Goal: Task Accomplishment & Management: Complete application form

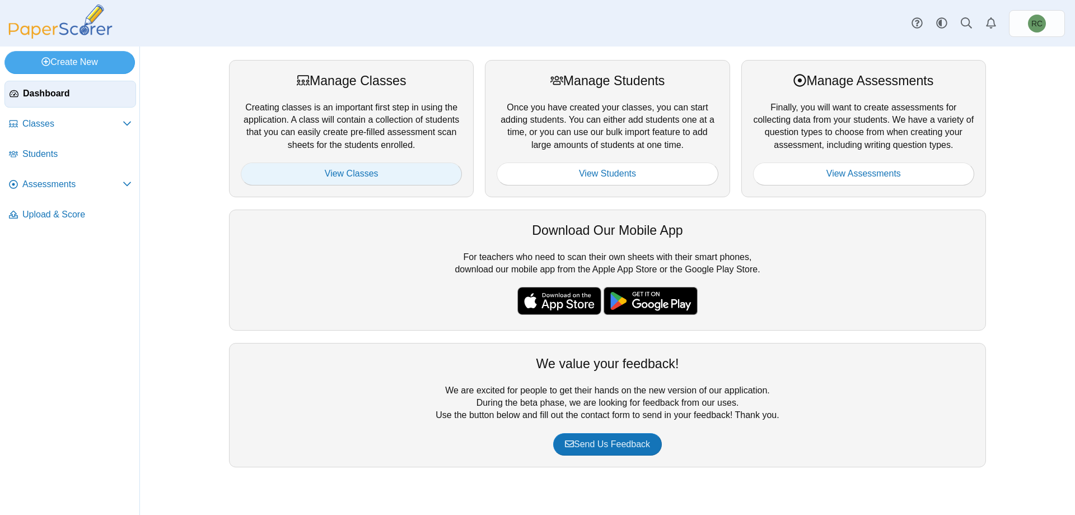
click at [363, 177] on link "View Classes" at bounding box center [351, 173] width 221 height 22
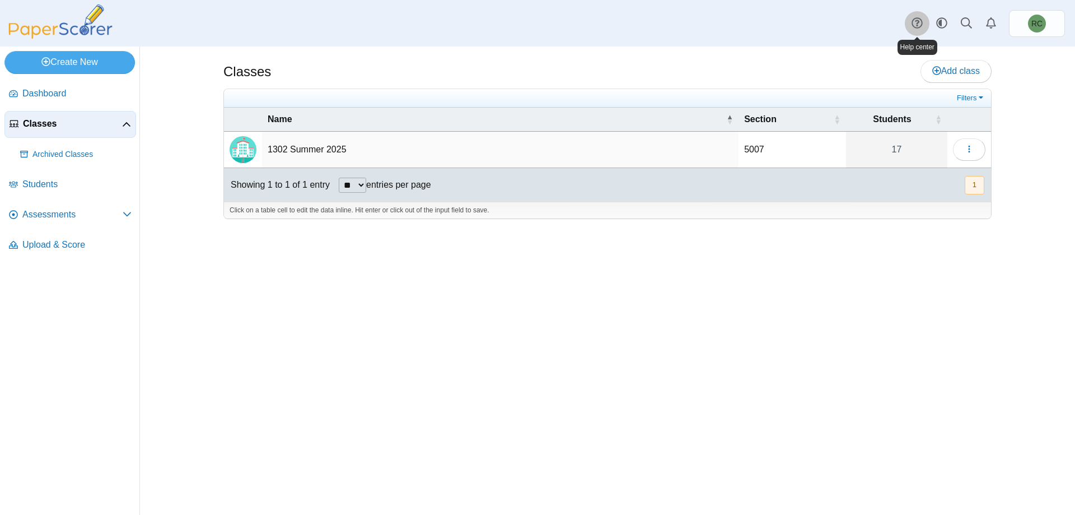
click at [913, 25] on use at bounding box center [917, 23] width 11 height 11
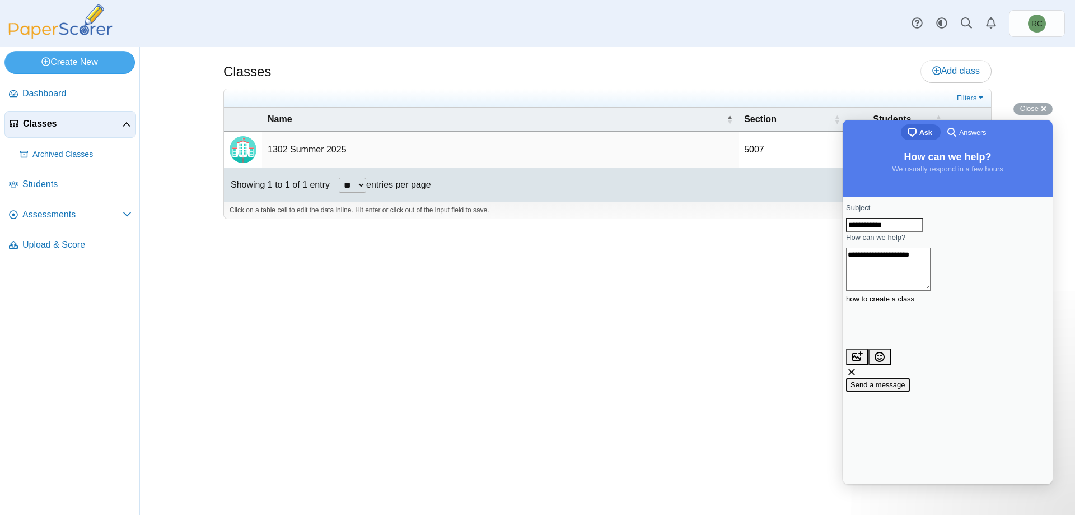
click at [906, 380] on span "Send a message" at bounding box center [878, 384] width 55 height 8
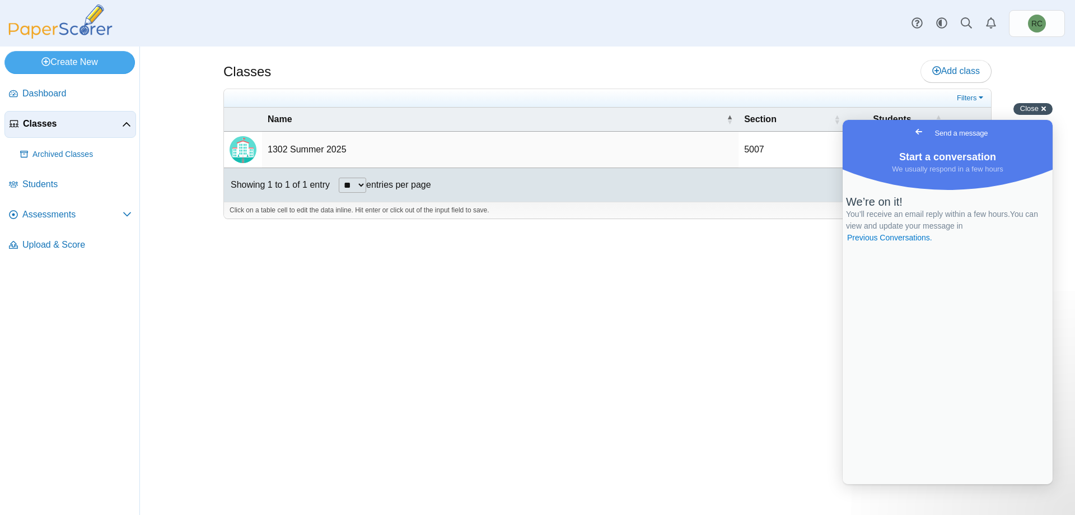
click at [1027, 109] on span "Close" at bounding box center [1029, 108] width 18 height 8
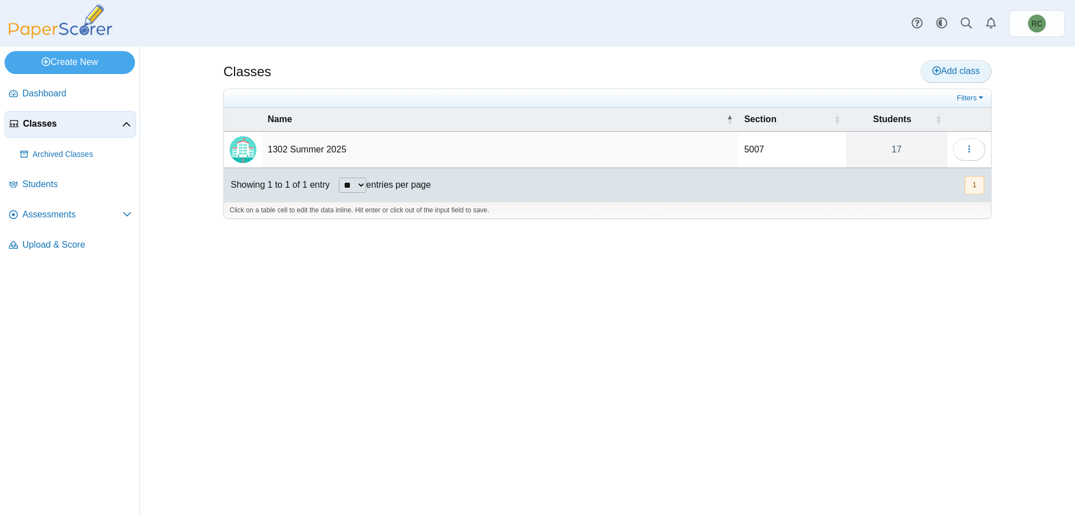
click at [954, 68] on span "Add class" at bounding box center [957, 71] width 48 height 10
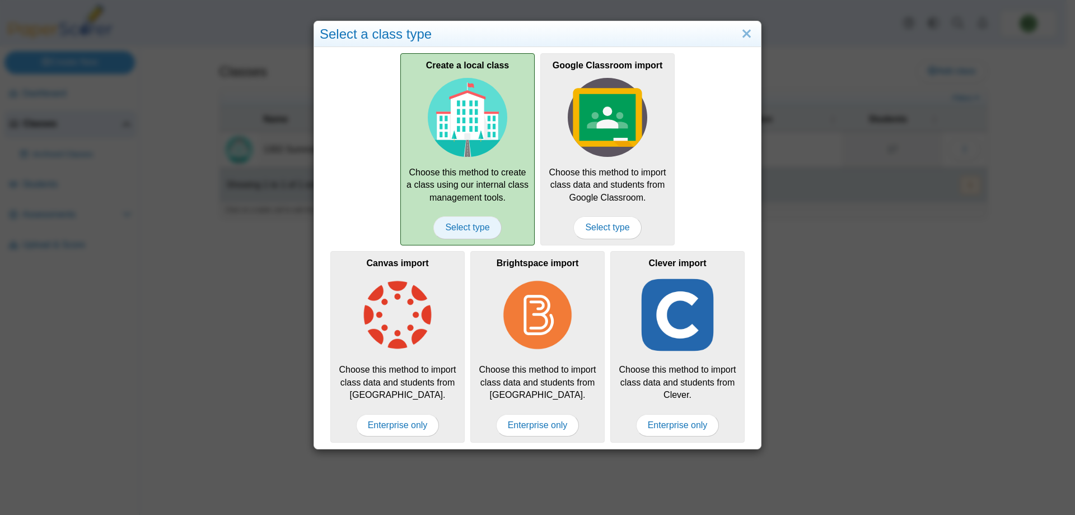
click at [470, 230] on span "Select type" at bounding box center [467, 227] width 68 height 22
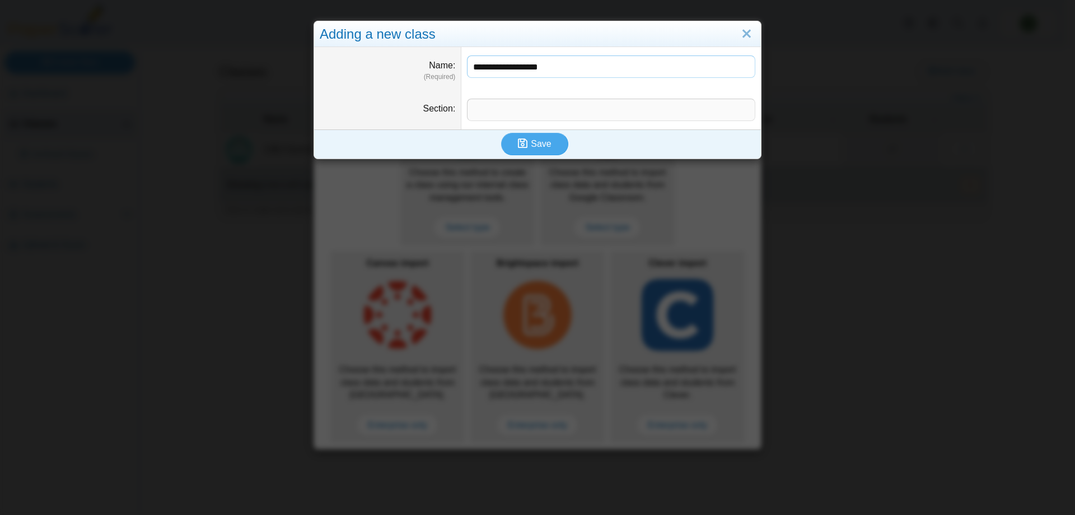
type input "**********"
click at [493, 109] on input "Section" at bounding box center [611, 110] width 288 height 22
type input "****"
click at [531, 141] on span "Save" at bounding box center [541, 144] width 20 height 10
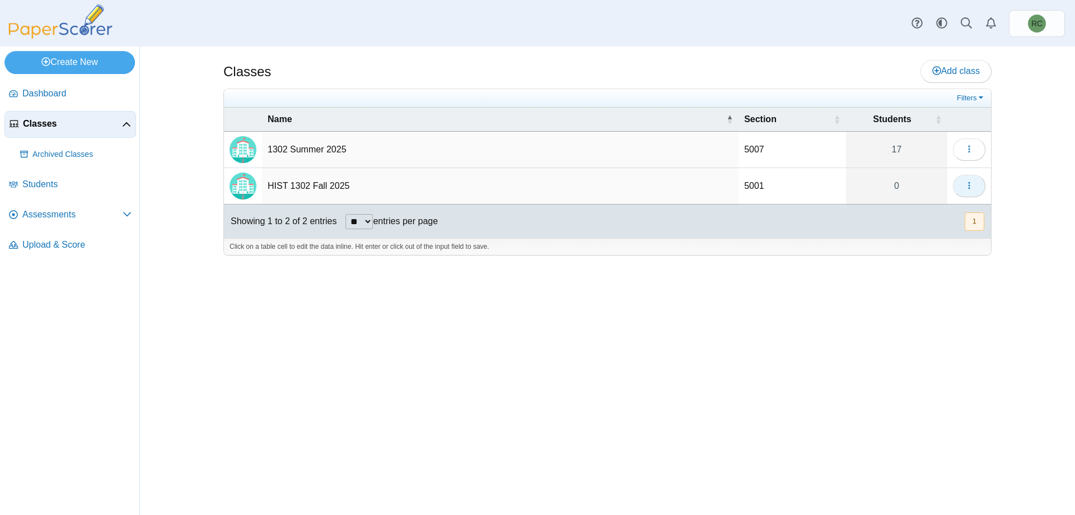
click at [965, 185] on icon "button" at bounding box center [969, 185] width 9 height 9
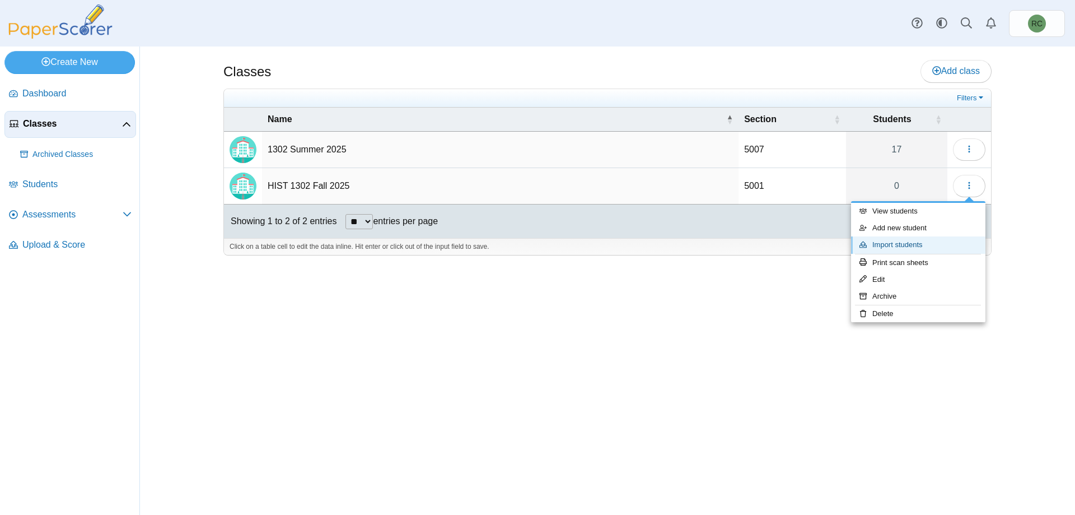
click at [907, 246] on link "Import students" at bounding box center [918, 244] width 134 height 17
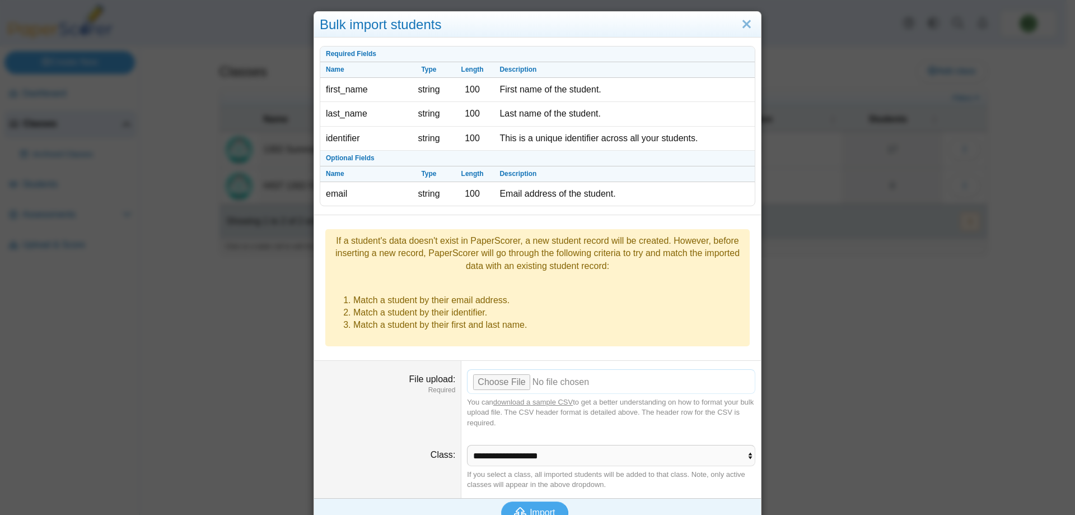
scroll to position [11, 0]
click at [506, 368] on input "File upload" at bounding box center [611, 380] width 288 height 25
type input "**********"
drag, startPoint x: 538, startPoint y: 492, endPoint x: 547, endPoint y: 489, distance: 10.1
click at [539, 506] on span "Import" at bounding box center [542, 511] width 25 height 10
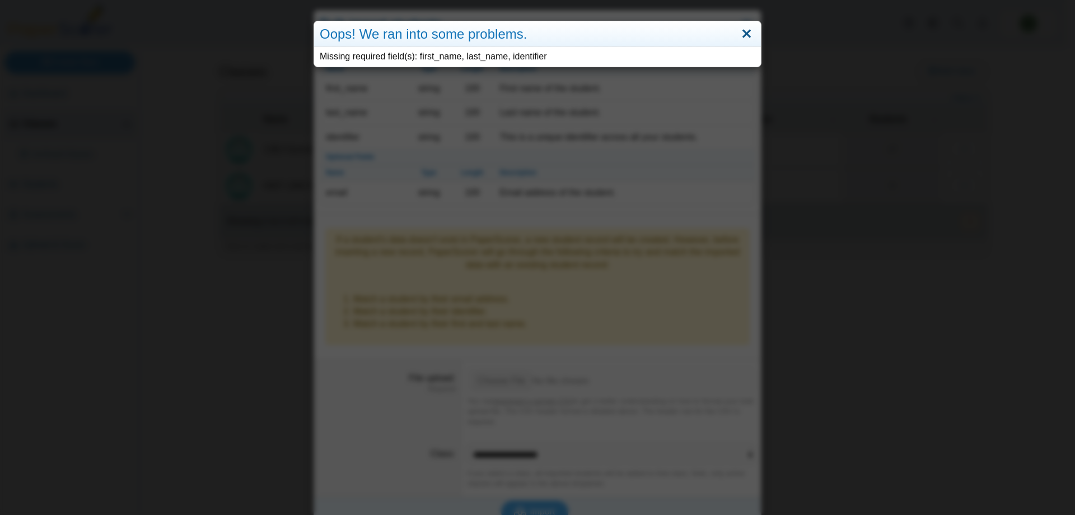
click at [742, 30] on link "Close" at bounding box center [746, 34] width 17 height 19
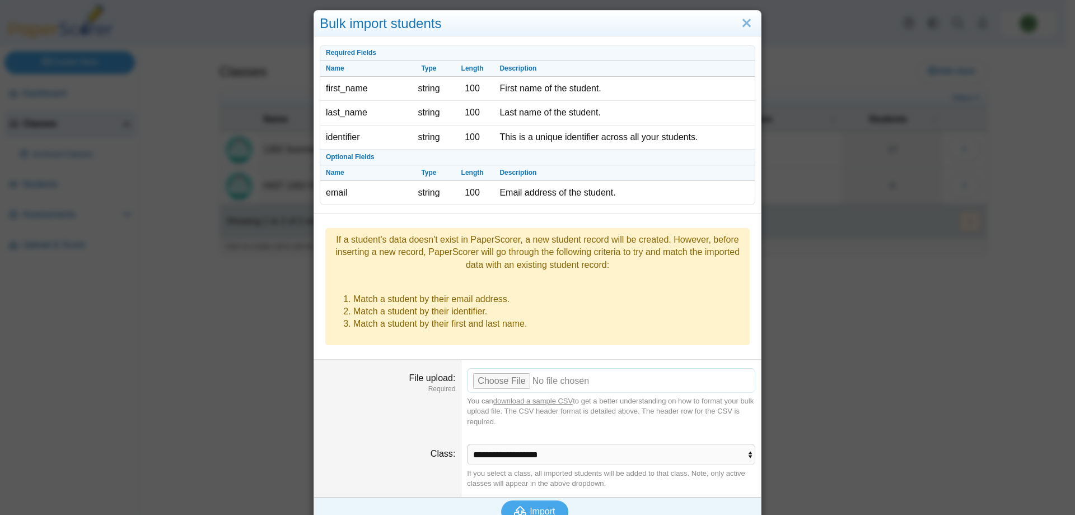
click at [493, 368] on input "File upload" at bounding box center [611, 380] width 288 height 25
click at [524, 505] on icon "submit" at bounding box center [522, 511] width 16 height 12
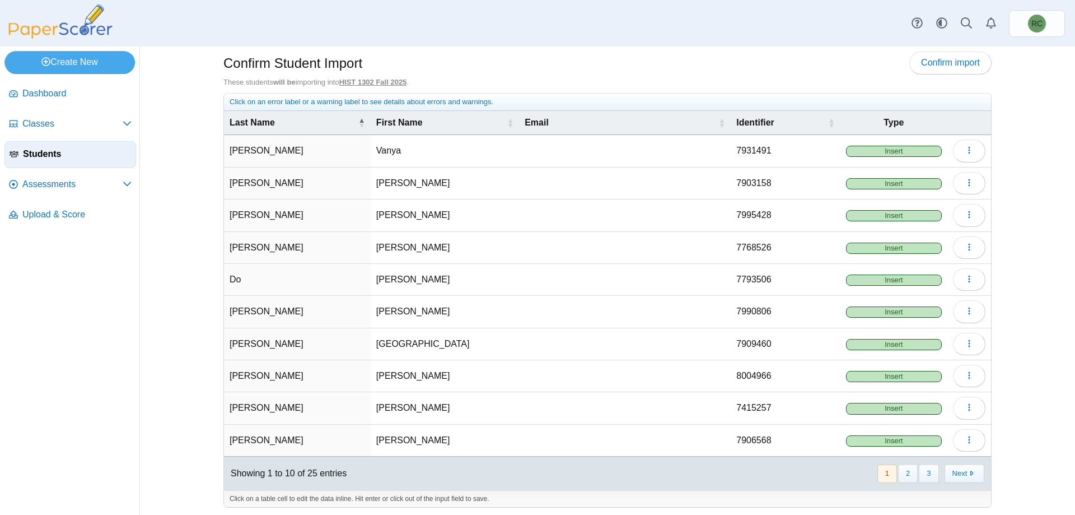
scroll to position [12, 0]
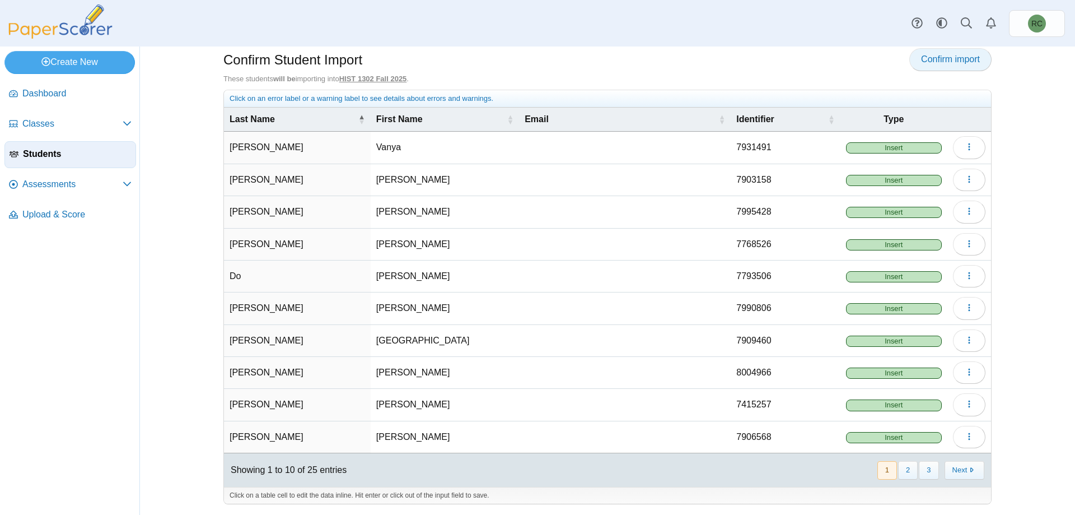
click at [952, 63] on span "Confirm import" at bounding box center [950, 59] width 59 height 10
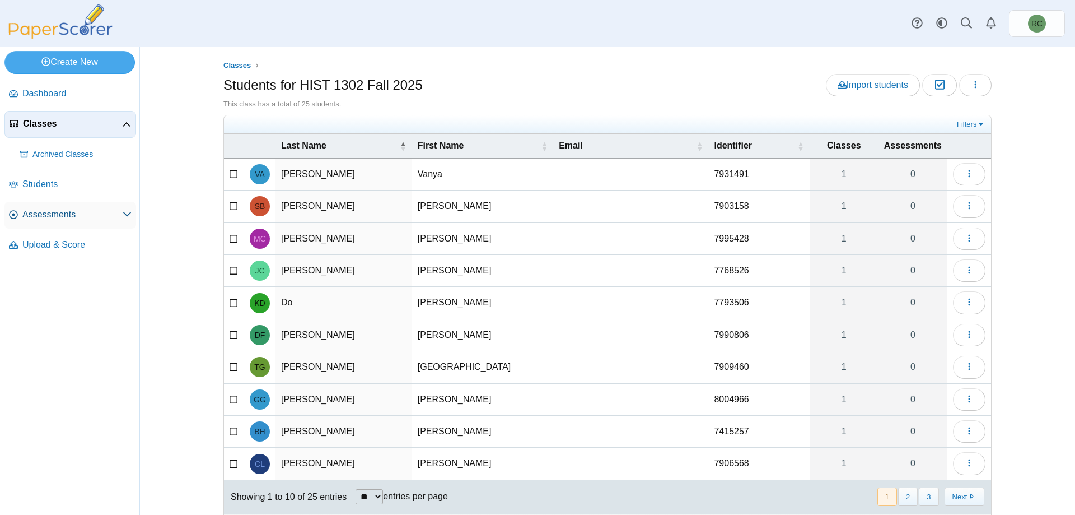
click at [64, 215] on span "Assessments" at bounding box center [72, 214] width 100 height 12
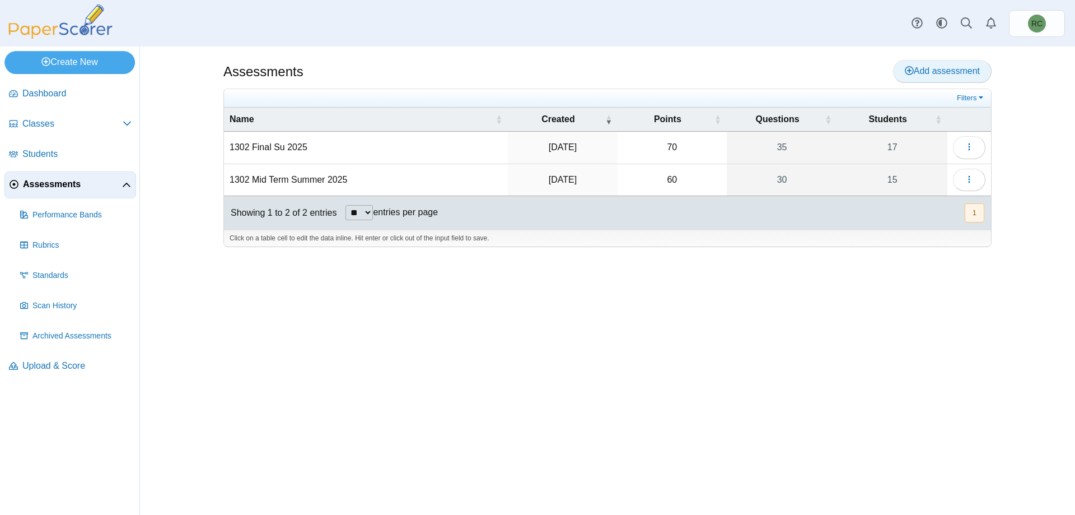
click at [945, 68] on span "Add assessment" at bounding box center [942, 71] width 75 height 10
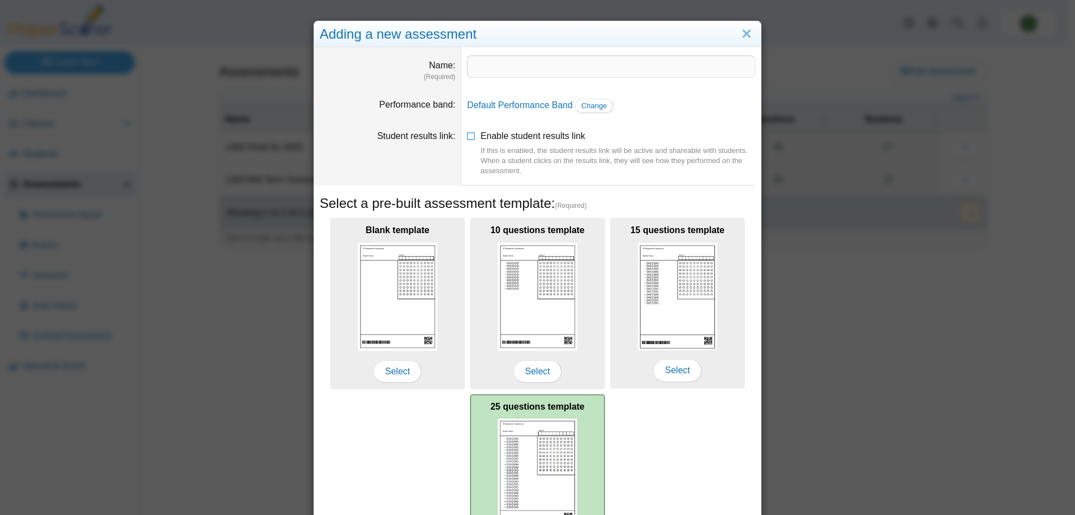
click at [527, 473] on img at bounding box center [538, 472] width 80 height 108
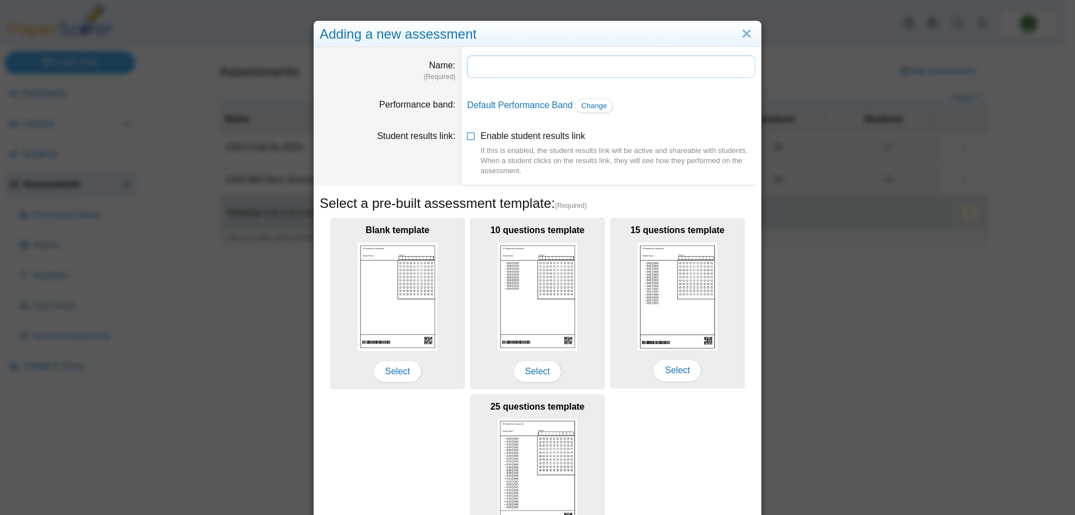
click at [524, 67] on input "Name" at bounding box center [611, 66] width 288 height 22
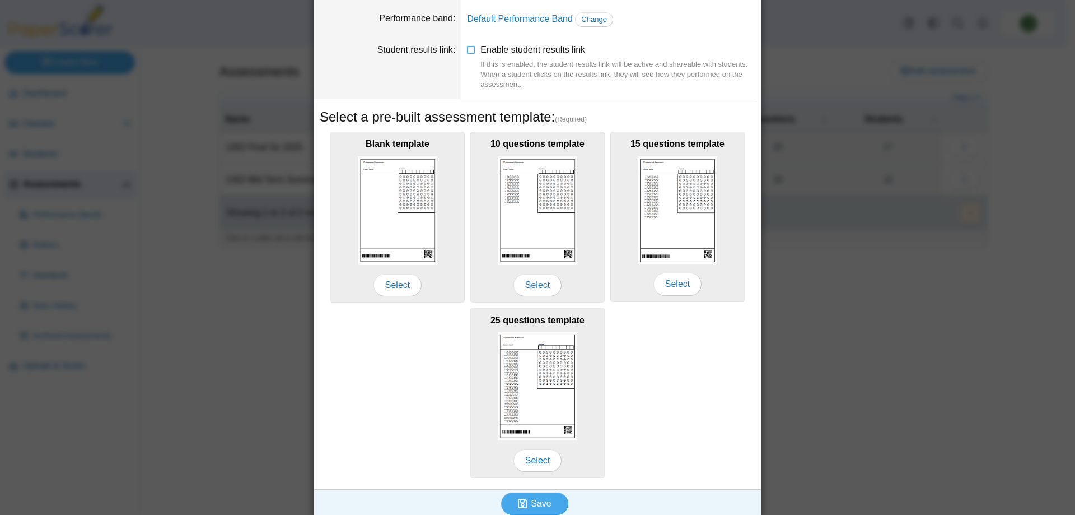
scroll to position [95, 0]
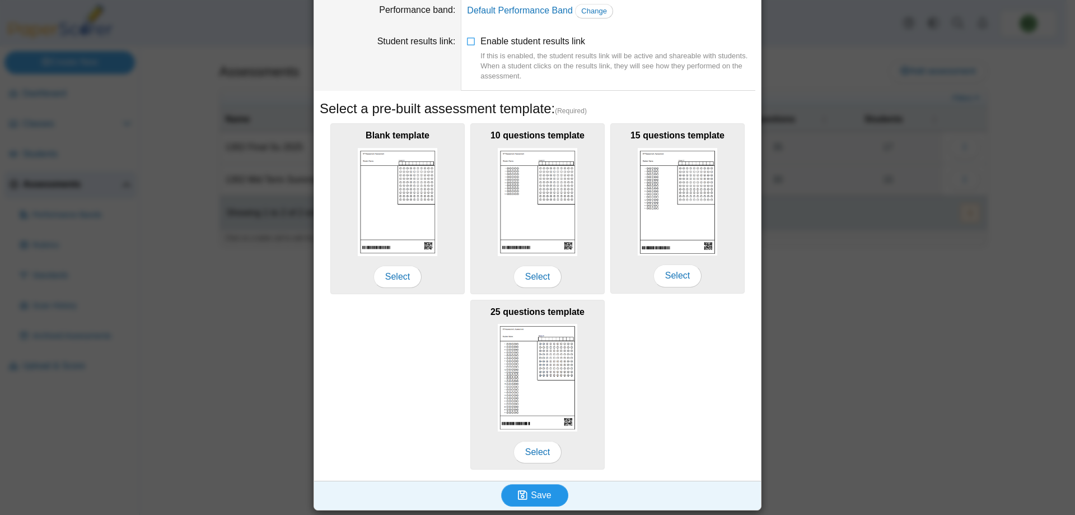
type input "**********"
click at [544, 495] on span "Save" at bounding box center [541, 495] width 20 height 10
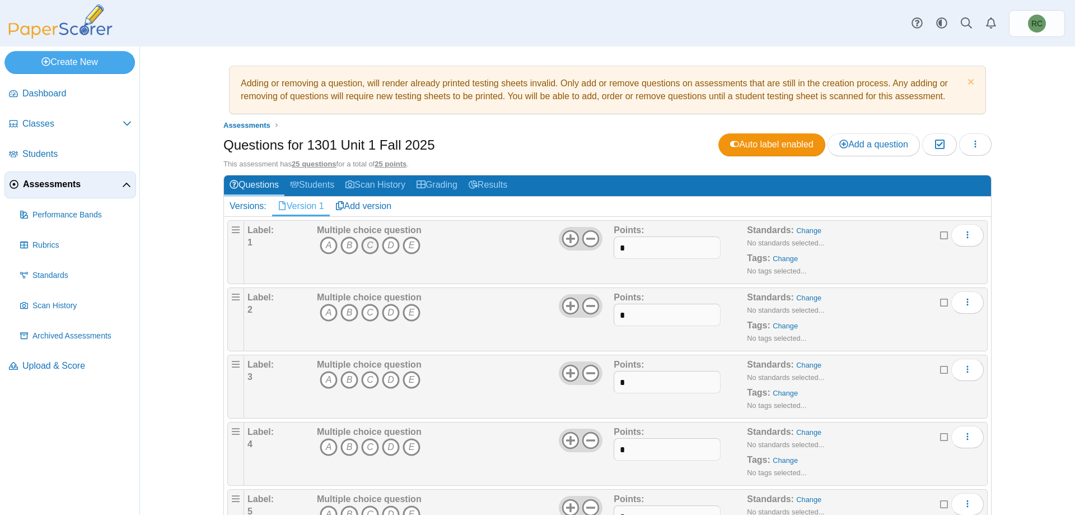
click at [363, 246] on icon "C" at bounding box center [370, 245] width 18 height 18
drag, startPoint x: 628, startPoint y: 248, endPoint x: 615, endPoint y: 248, distance: 13.4
click at [615, 248] on input "*" at bounding box center [667, 247] width 106 height 22
type input "*"
click at [385, 311] on icon "D" at bounding box center [391, 313] width 18 height 18
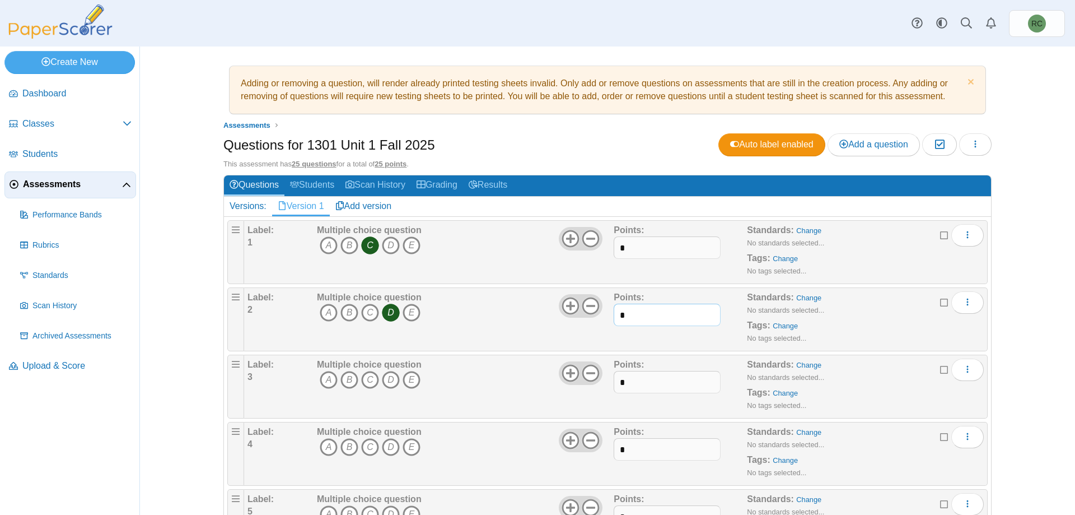
drag, startPoint x: 627, startPoint y: 313, endPoint x: 618, endPoint y: 314, distance: 9.0
click at [618, 314] on input "*" at bounding box center [667, 315] width 106 height 22
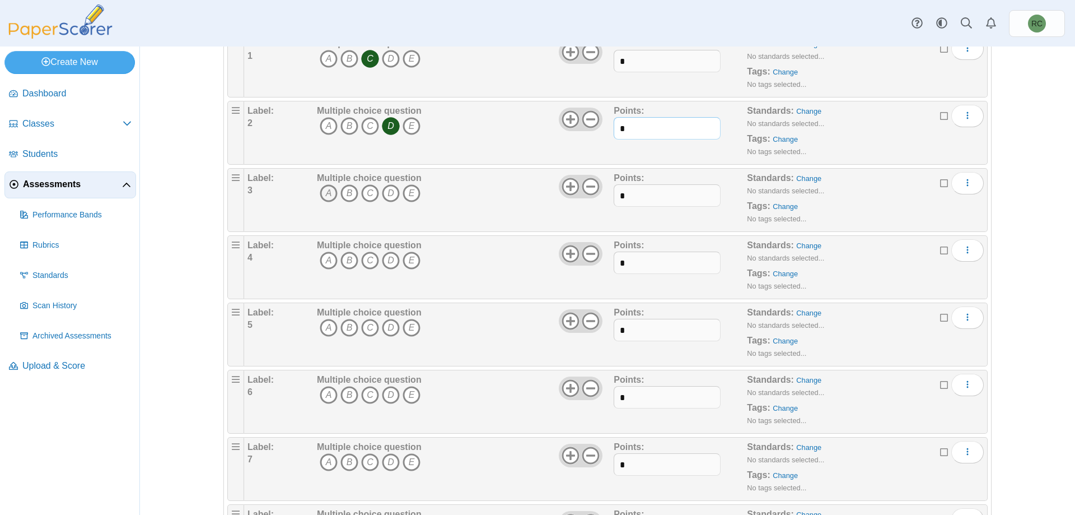
type input "*"
click at [325, 192] on icon "A" at bounding box center [329, 193] width 18 height 18
click at [346, 261] on icon "B" at bounding box center [350, 260] width 18 height 18
click at [327, 331] on icon "A" at bounding box center [329, 328] width 18 height 18
click at [324, 395] on icon "A" at bounding box center [329, 395] width 18 height 18
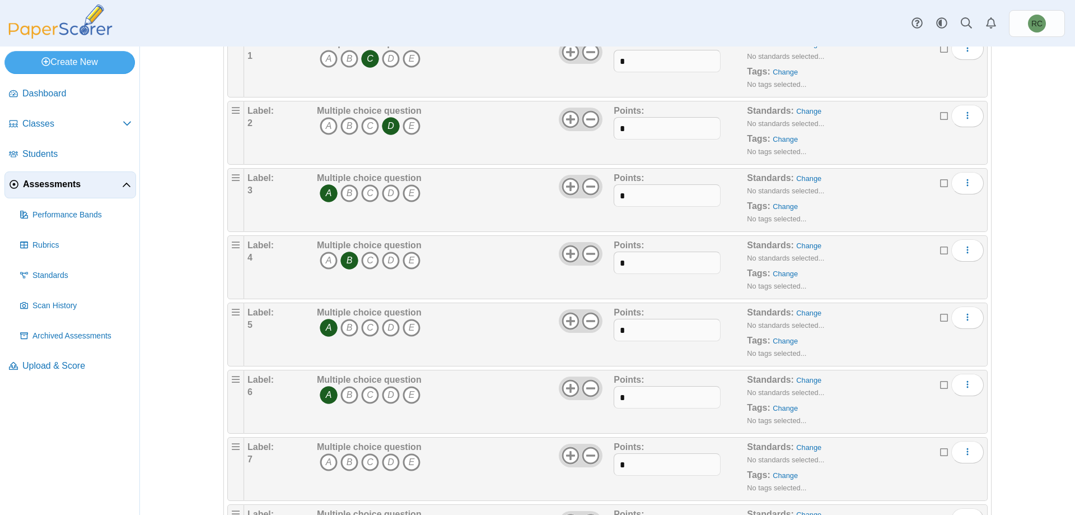
drag, startPoint x: 361, startPoint y: 459, endPoint x: 369, endPoint y: 450, distance: 11.9
click at [361, 458] on icon "C" at bounding box center [370, 462] width 18 height 18
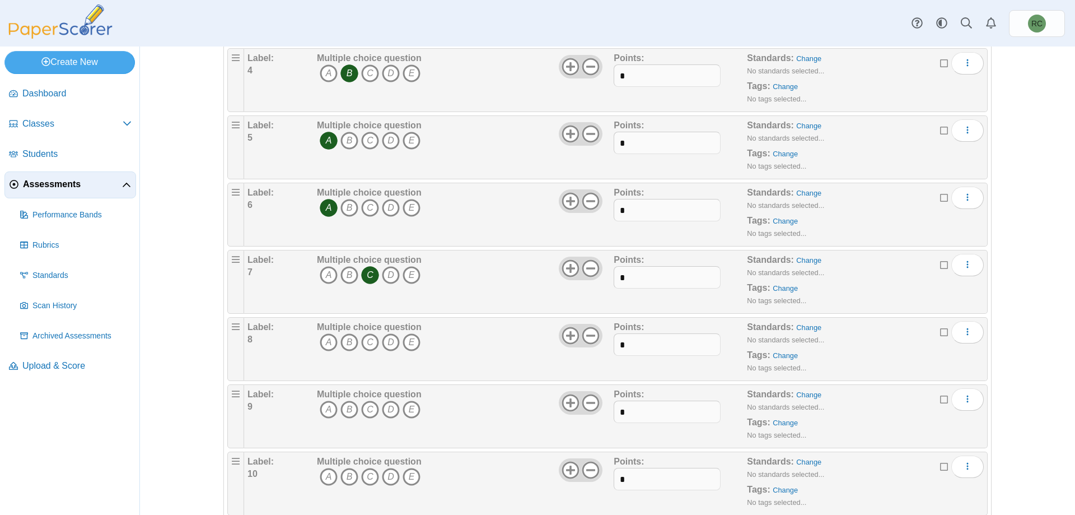
scroll to position [560, 0]
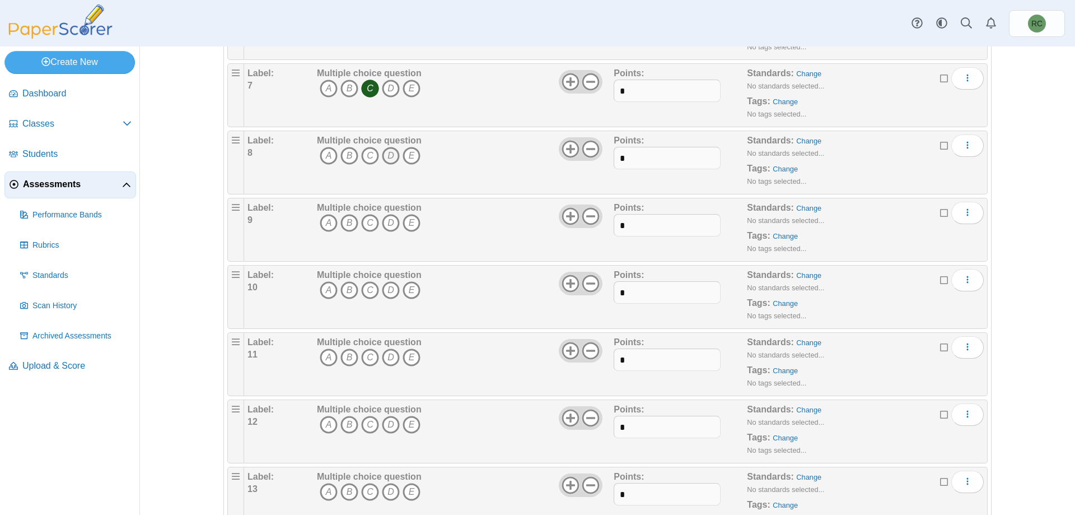
click at [385, 156] on icon "D" at bounding box center [391, 156] width 18 height 18
click at [405, 225] on icon "E" at bounding box center [412, 223] width 18 height 18
click at [324, 290] on icon "A" at bounding box center [329, 290] width 18 height 18
click at [343, 356] on icon "B" at bounding box center [350, 357] width 18 height 18
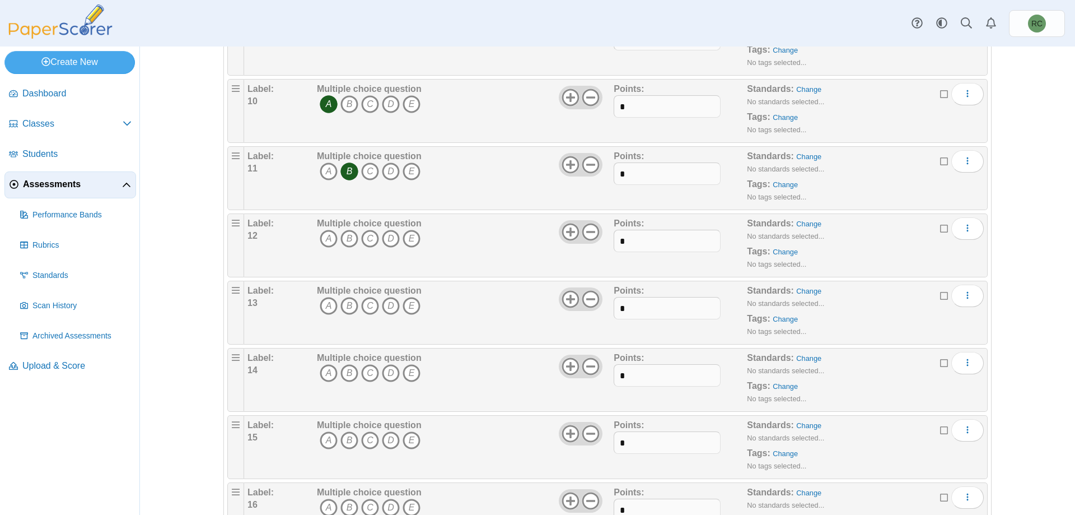
scroll to position [747, 0]
click at [386, 235] on icon "D" at bounding box center [391, 238] width 18 height 18
click at [366, 305] on icon "C" at bounding box center [370, 305] width 18 height 18
click at [367, 374] on icon "C" at bounding box center [370, 372] width 18 height 18
click at [407, 439] on icon "E" at bounding box center [412, 440] width 18 height 18
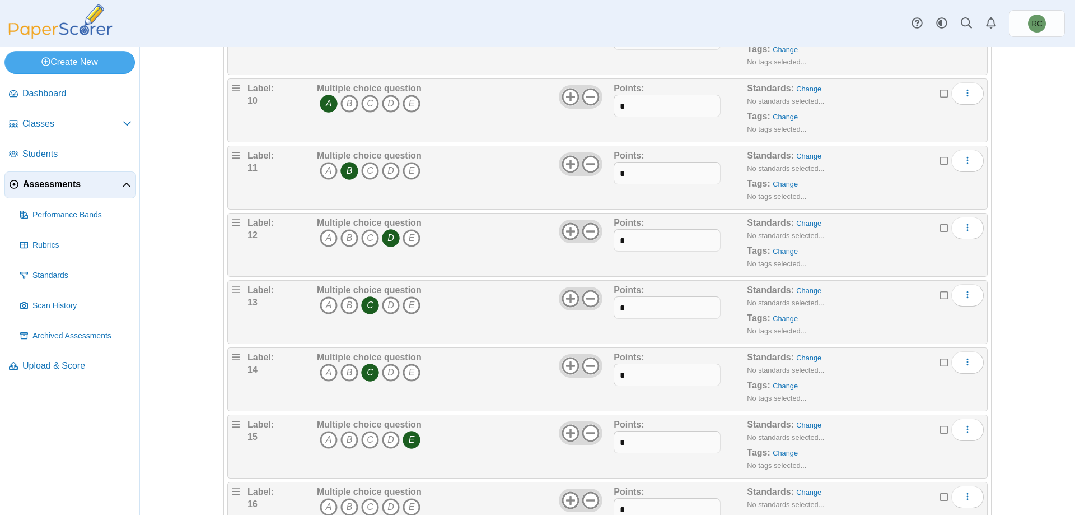
scroll to position [934, 0]
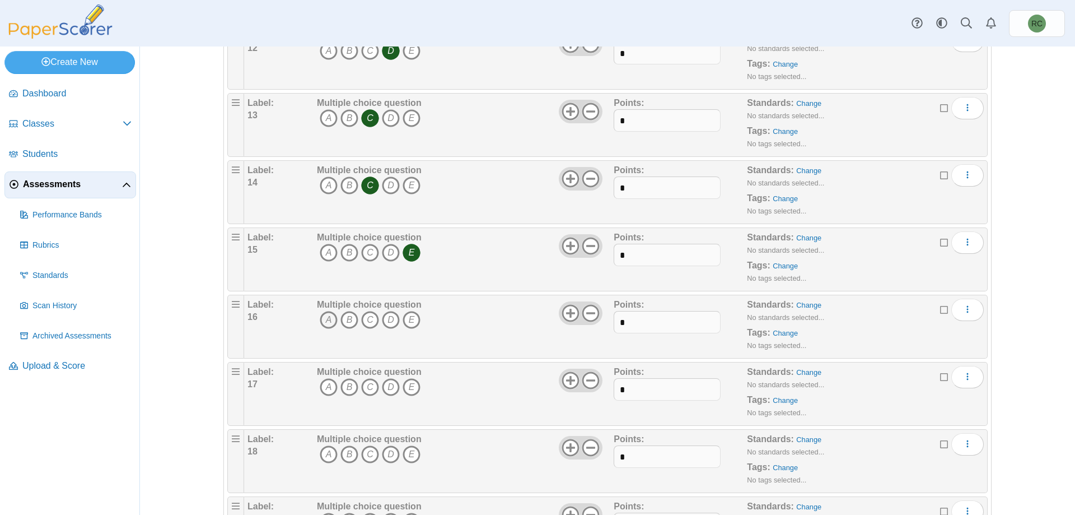
click at [323, 321] on icon "A" at bounding box center [329, 320] width 18 height 18
click at [385, 389] on icon "D" at bounding box center [391, 387] width 18 height 18
click at [388, 455] on icon "D" at bounding box center [391, 454] width 18 height 18
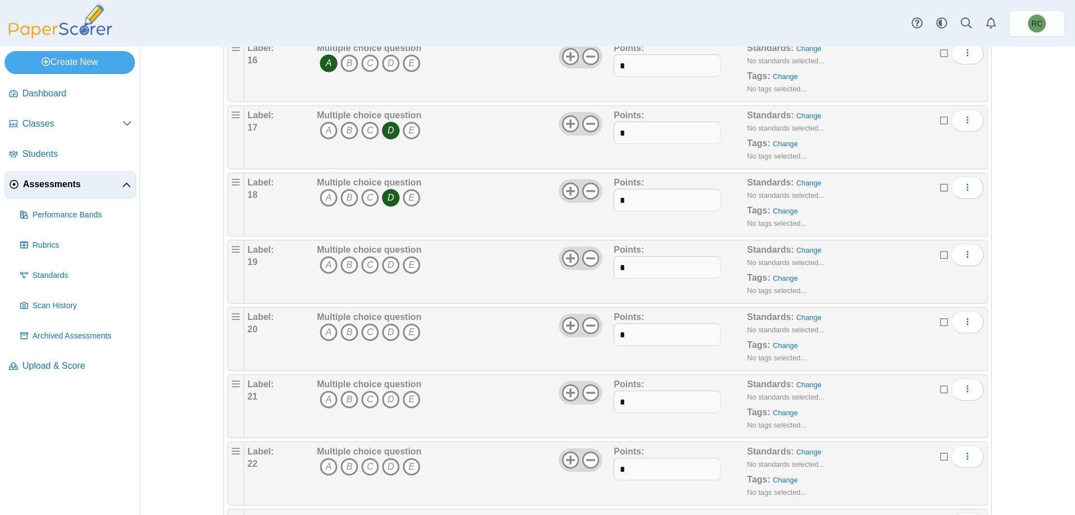
scroll to position [1307, 0]
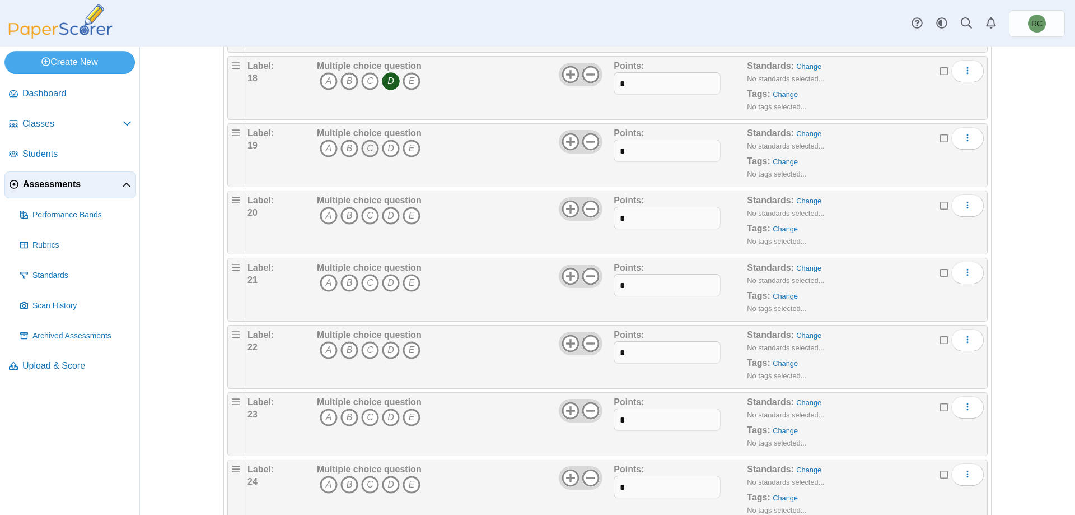
click at [363, 150] on icon "C" at bounding box center [370, 148] width 18 height 18
click at [365, 220] on icon "C" at bounding box center [370, 216] width 18 height 18
click at [385, 285] on icon "D" at bounding box center [391, 283] width 18 height 18
click at [343, 351] on icon "B" at bounding box center [350, 350] width 18 height 18
click at [365, 419] on icon "C" at bounding box center [370, 417] width 18 height 18
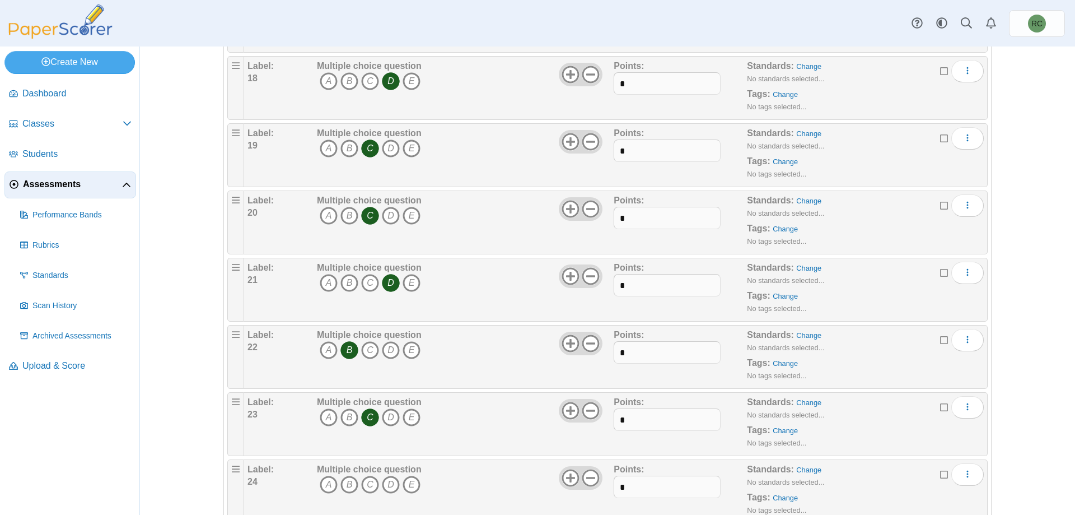
drag, startPoint x: 346, startPoint y: 483, endPoint x: 390, endPoint y: 443, distance: 59.5
click at [350, 480] on icon "B" at bounding box center [350, 484] width 18 height 18
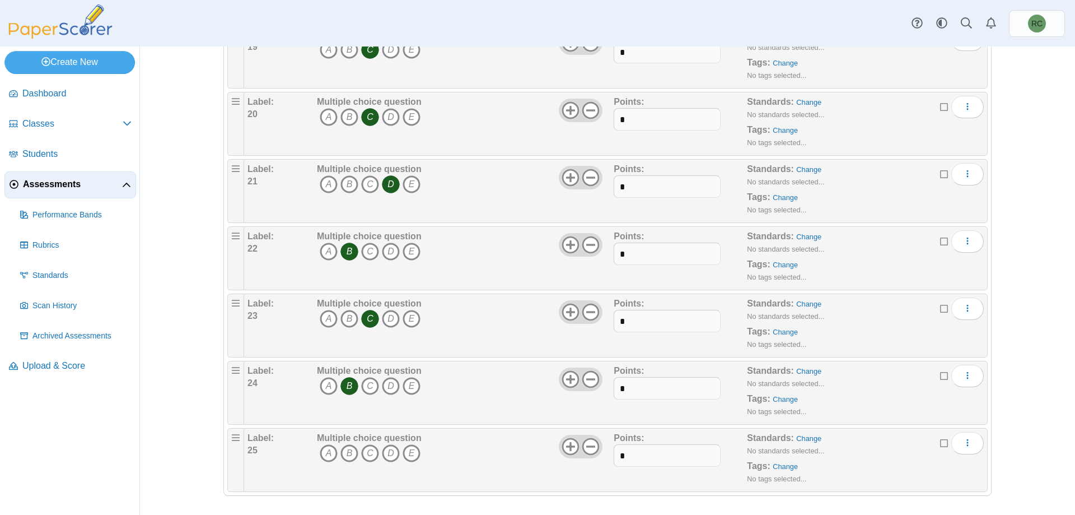
scroll to position [1408, 0]
click at [348, 449] on icon "B" at bounding box center [350, 450] width 18 height 18
drag, startPoint x: 627, startPoint y: 454, endPoint x: 607, endPoint y: 457, distance: 20.4
click at [607, 457] on div "Label: 25 Multiple choice question A B C D E *" at bounding box center [616, 457] width 736 height 56
type input "*"
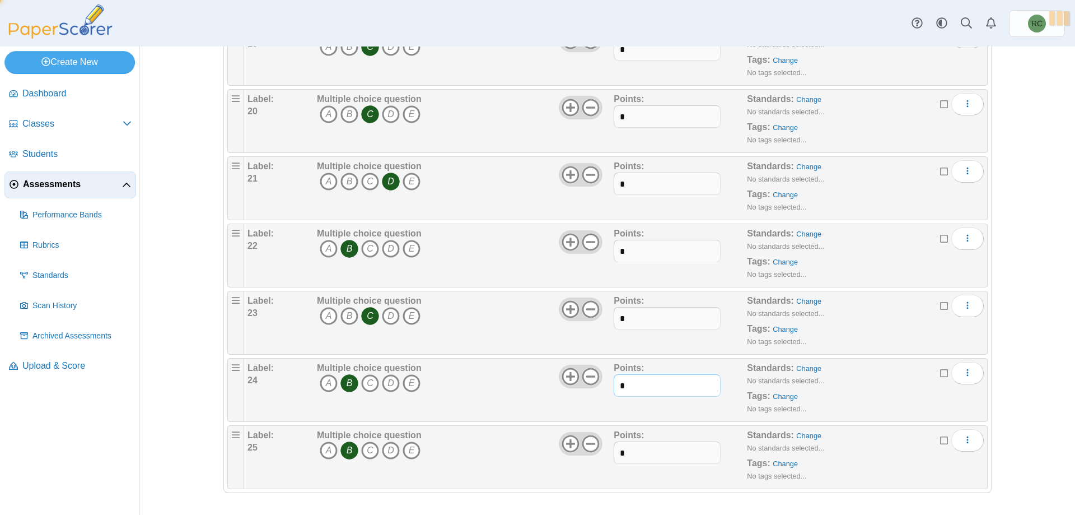
drag, startPoint x: 628, startPoint y: 384, endPoint x: 604, endPoint y: 385, distance: 24.6
click at [604, 385] on div "Label: 24 Multiple choice question A B C D E *" at bounding box center [616, 390] width 736 height 56
type input "*"
drag, startPoint x: 625, startPoint y: 315, endPoint x: 613, endPoint y: 315, distance: 12.3
click at [614, 315] on input "*" at bounding box center [667, 318] width 106 height 22
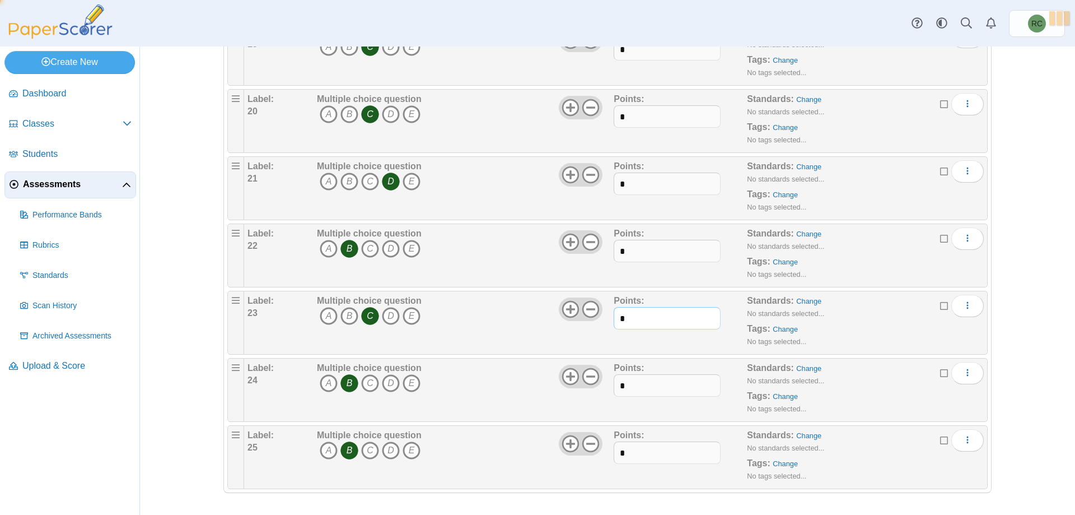
type input "*"
drag, startPoint x: 627, startPoint y: 249, endPoint x: 615, endPoint y: 249, distance: 11.8
click at [615, 249] on input "*" at bounding box center [667, 251] width 106 height 22
type input "*"
drag, startPoint x: 624, startPoint y: 184, endPoint x: 612, endPoint y: 182, distance: 12.0
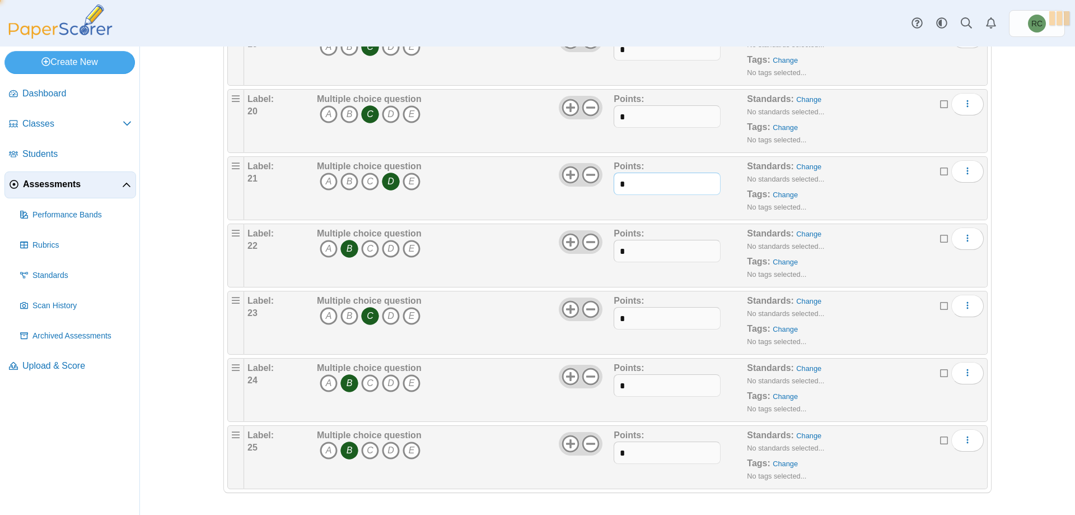
click at [614, 182] on input "*" at bounding box center [667, 183] width 106 height 22
type input "*"
drag, startPoint x: 622, startPoint y: 118, endPoint x: 616, endPoint y: 117, distance: 6.7
click at [616, 117] on input "*" at bounding box center [667, 116] width 106 height 22
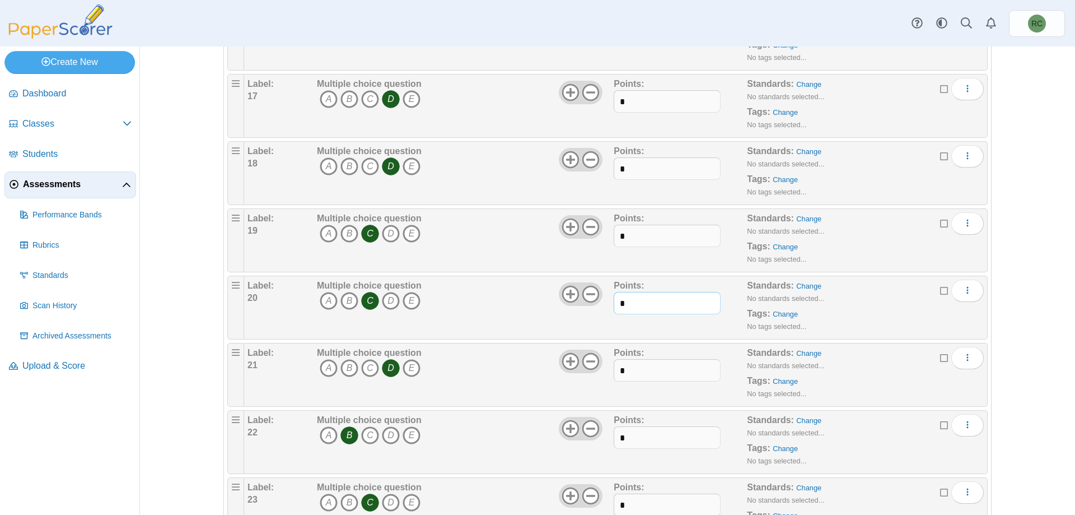
scroll to position [1034, 0]
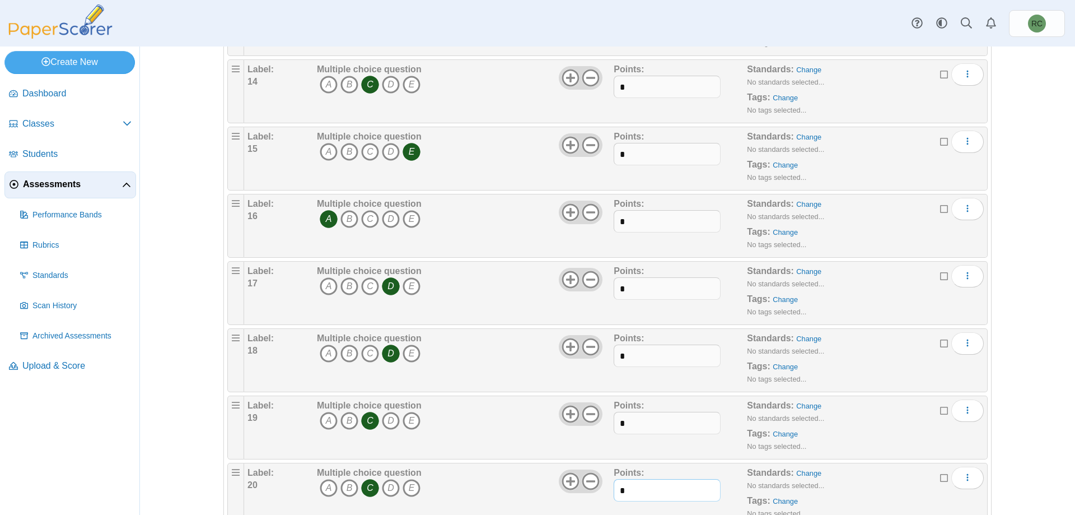
type input "*"
drag, startPoint x: 616, startPoint y: 425, endPoint x: 608, endPoint y: 425, distance: 8.4
click at [608, 425] on div "Label: 19 Multiple choice question A B C D E *" at bounding box center [616, 427] width 736 height 56
type input "*"
drag, startPoint x: 624, startPoint y: 359, endPoint x: 610, endPoint y: 352, distance: 15.5
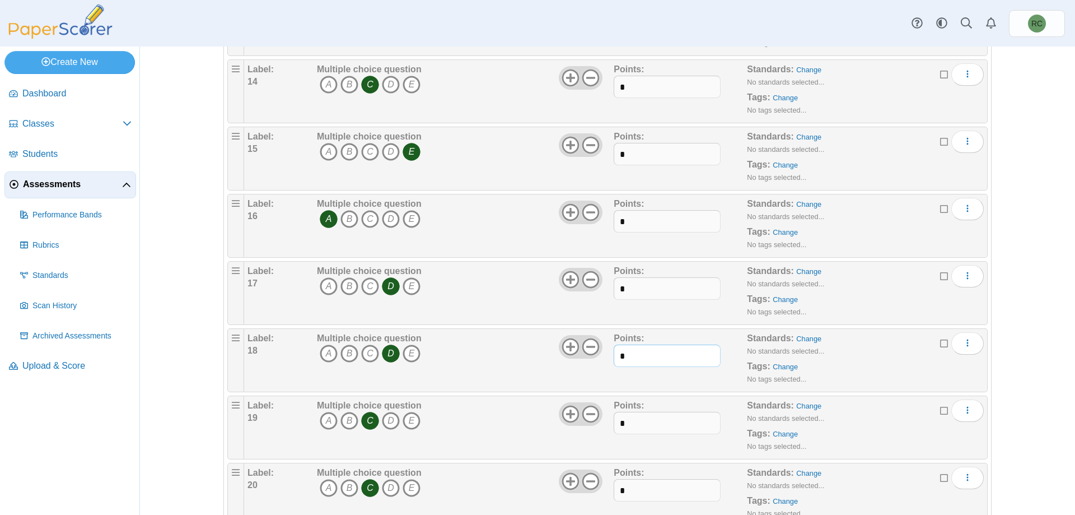
click at [614, 352] on input "*" at bounding box center [667, 355] width 106 height 22
type input "*"
drag, startPoint x: 625, startPoint y: 283, endPoint x: 611, endPoint y: 278, distance: 14.9
click at [614, 281] on input "*" at bounding box center [667, 288] width 106 height 22
type input "*"
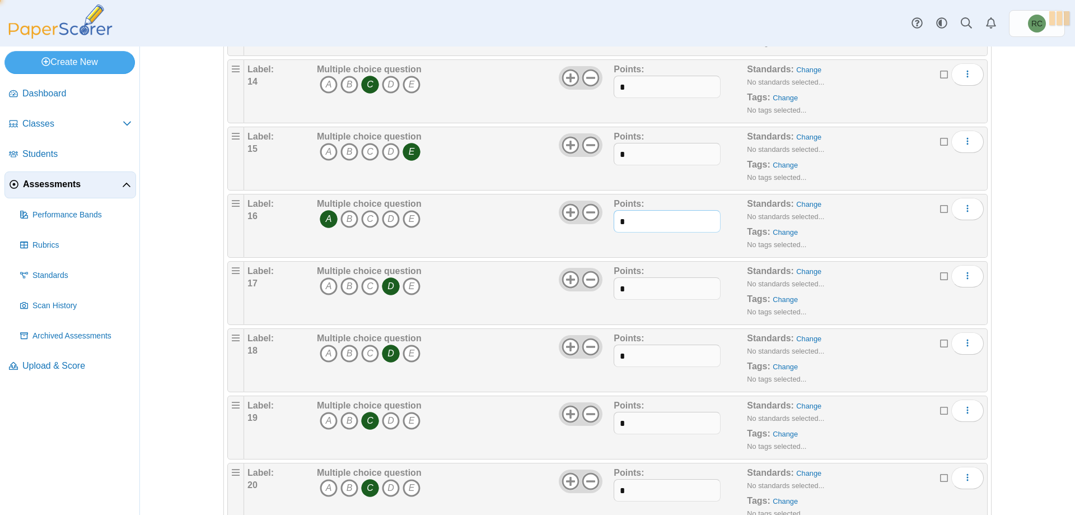
drag, startPoint x: 626, startPoint y: 221, endPoint x: 614, endPoint y: 219, distance: 11.3
click at [614, 219] on input "*" at bounding box center [667, 221] width 106 height 22
type input "*"
drag, startPoint x: 624, startPoint y: 153, endPoint x: 613, endPoint y: 150, distance: 11.0
click at [614, 150] on input "*" at bounding box center [667, 154] width 106 height 22
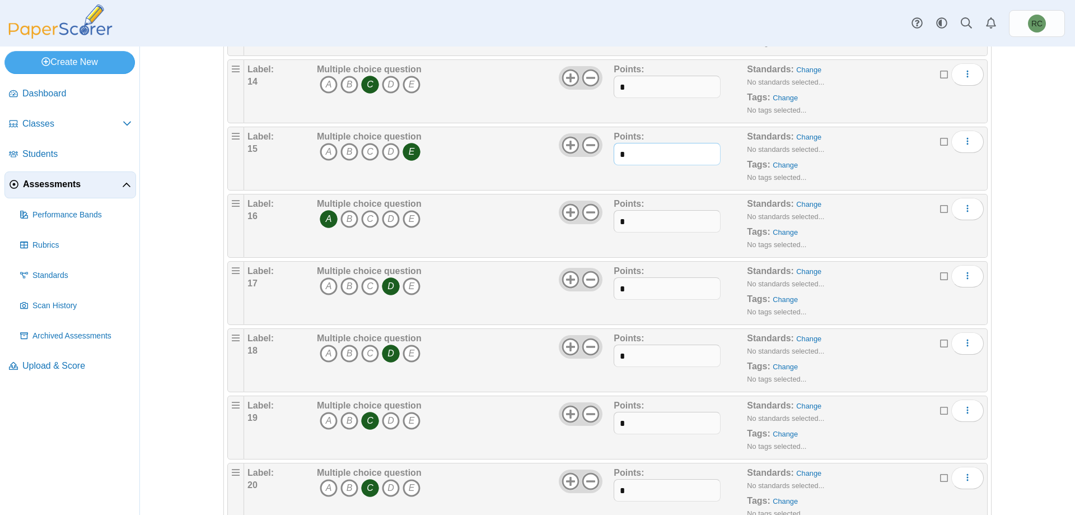
type input "*"
drag, startPoint x: 624, startPoint y: 88, endPoint x: 608, endPoint y: 86, distance: 16.4
click at [608, 86] on div "Label: 14 Multiple choice question A B C D E *" at bounding box center [616, 91] width 736 height 56
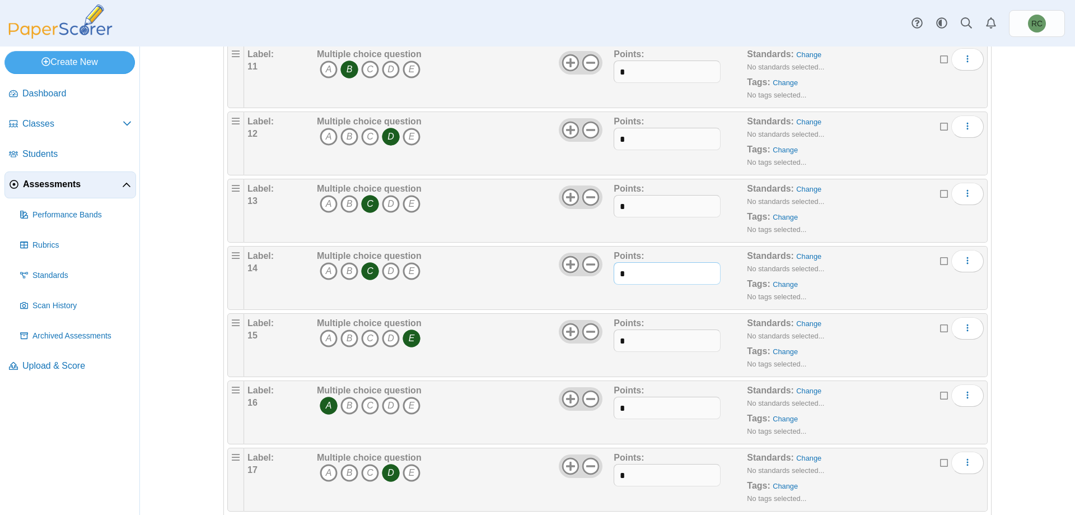
type input "*"
drag, startPoint x: 616, startPoint y: 208, endPoint x: 607, endPoint y: 208, distance: 8.4
click at [607, 208] on div "Label: 13 Multiple choice question A B C D E *" at bounding box center [616, 211] width 736 height 56
type input "*"
click at [616, 140] on input "*" at bounding box center [667, 139] width 106 height 22
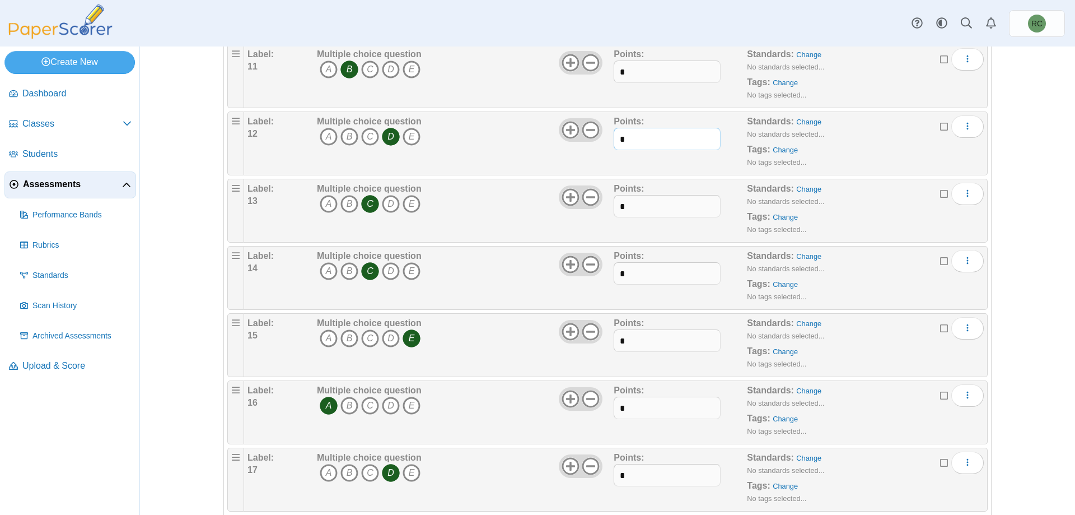
type input "*"
click at [615, 71] on input "*" at bounding box center [667, 71] width 106 height 22
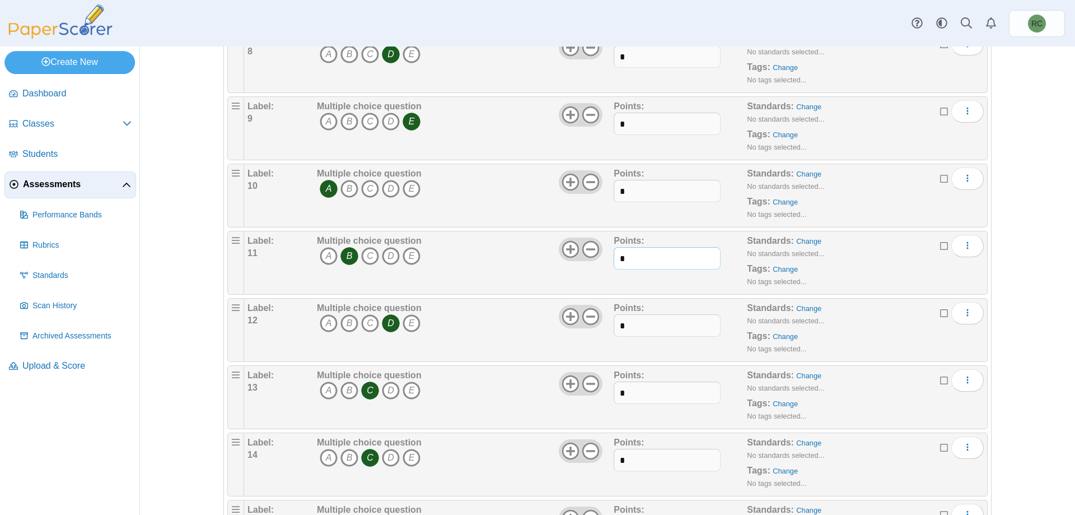
type input "*"
drag, startPoint x: 621, startPoint y: 190, endPoint x: 613, endPoint y: 189, distance: 7.9
click at [614, 189] on input "*" at bounding box center [667, 191] width 106 height 22
type input "*"
drag, startPoint x: 624, startPoint y: 123, endPoint x: 616, endPoint y: 123, distance: 8.4
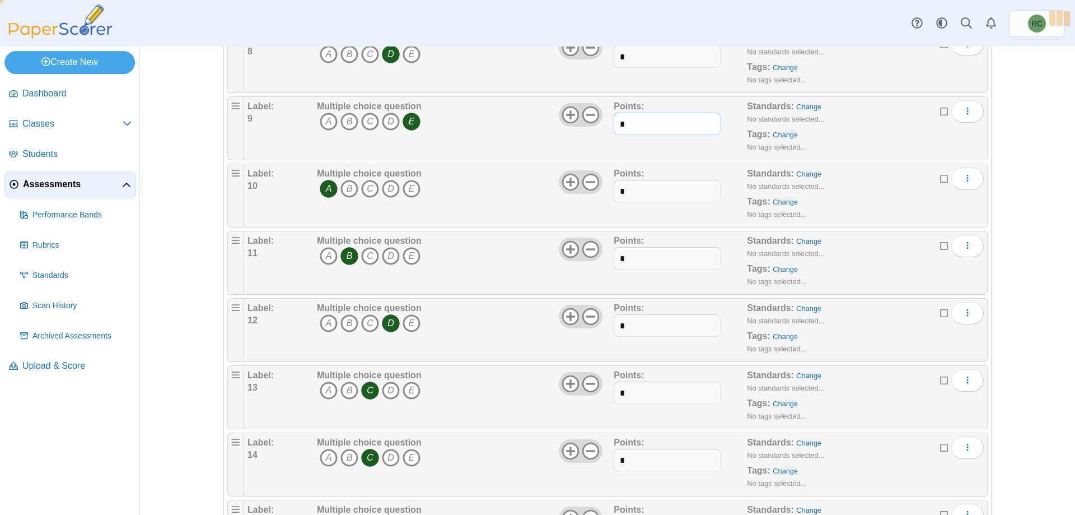
click at [616, 123] on input "*" at bounding box center [667, 124] width 106 height 22
type input "*"
drag, startPoint x: 626, startPoint y: 57, endPoint x: 617, endPoint y: 58, distance: 9.0
click at [617, 58] on input "*" at bounding box center [667, 56] width 106 height 22
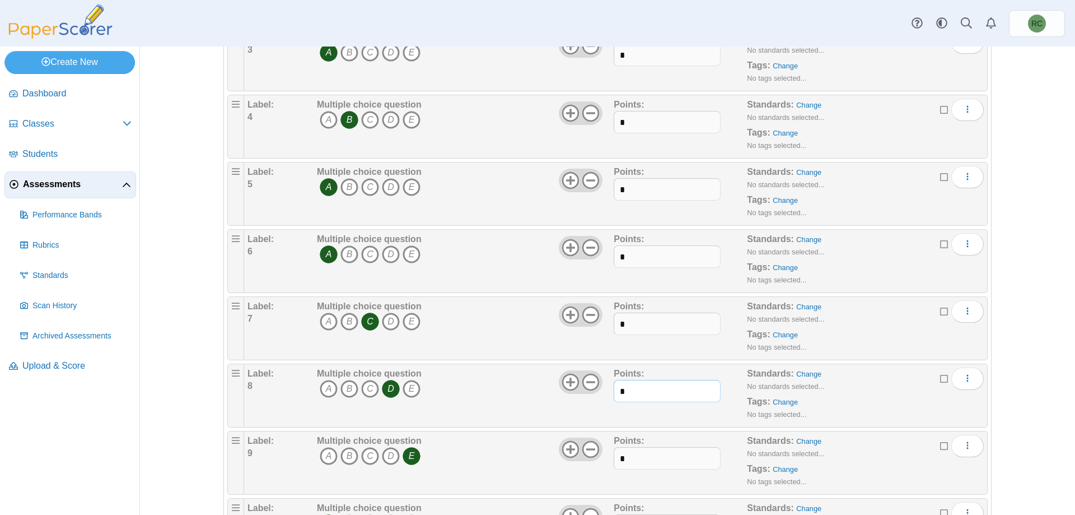
scroll to position [288, 0]
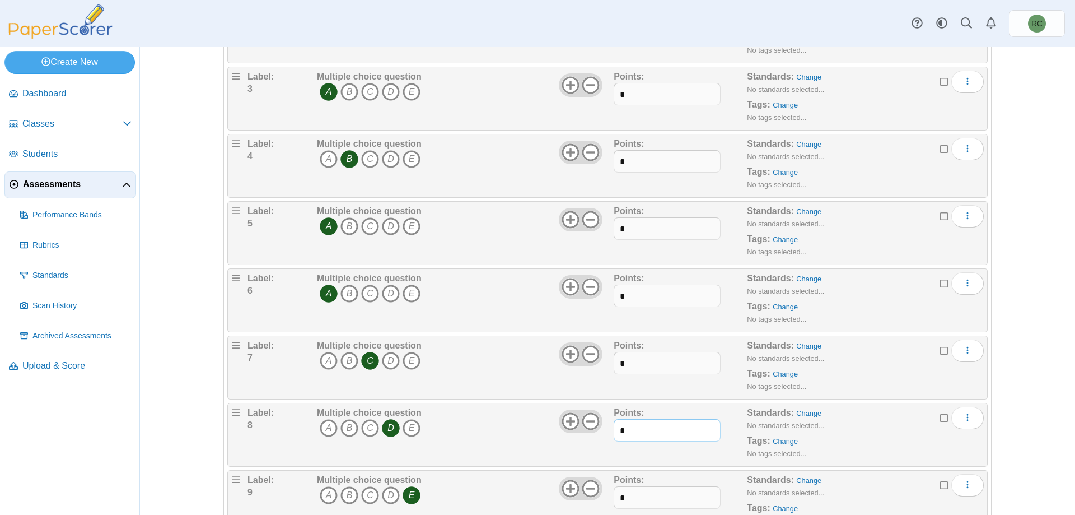
type input "*"
drag, startPoint x: 620, startPoint y: 361, endPoint x: 611, endPoint y: 360, distance: 9.0
click at [614, 361] on input "*" at bounding box center [667, 363] width 106 height 22
type input "*"
drag, startPoint x: 622, startPoint y: 293, endPoint x: 614, endPoint y: 293, distance: 7.8
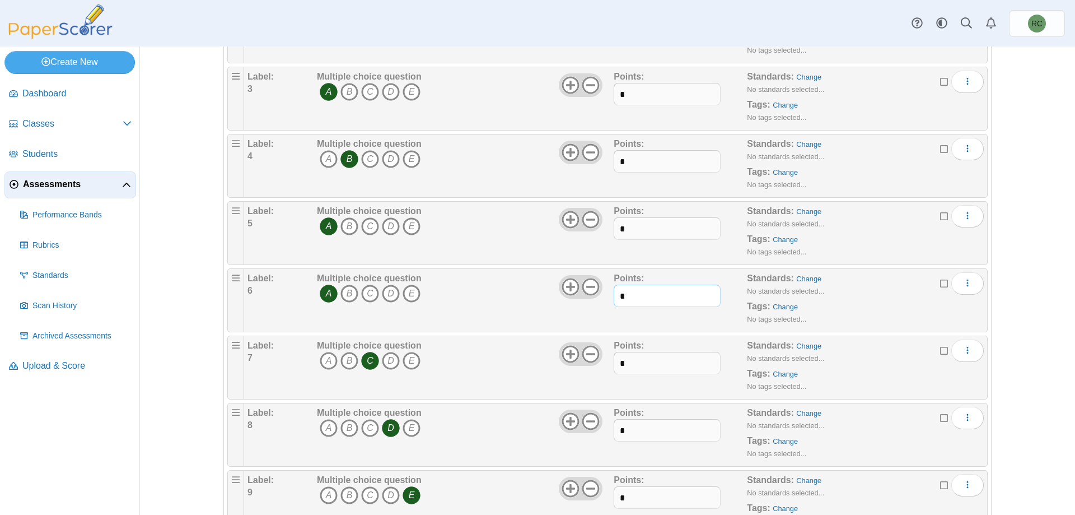
click at [614, 293] on input "*" at bounding box center [667, 296] width 106 height 22
type input "*"
drag, startPoint x: 624, startPoint y: 226, endPoint x: 616, endPoint y: 226, distance: 8.4
click at [616, 226] on input "*" at bounding box center [667, 228] width 106 height 22
type input "*"
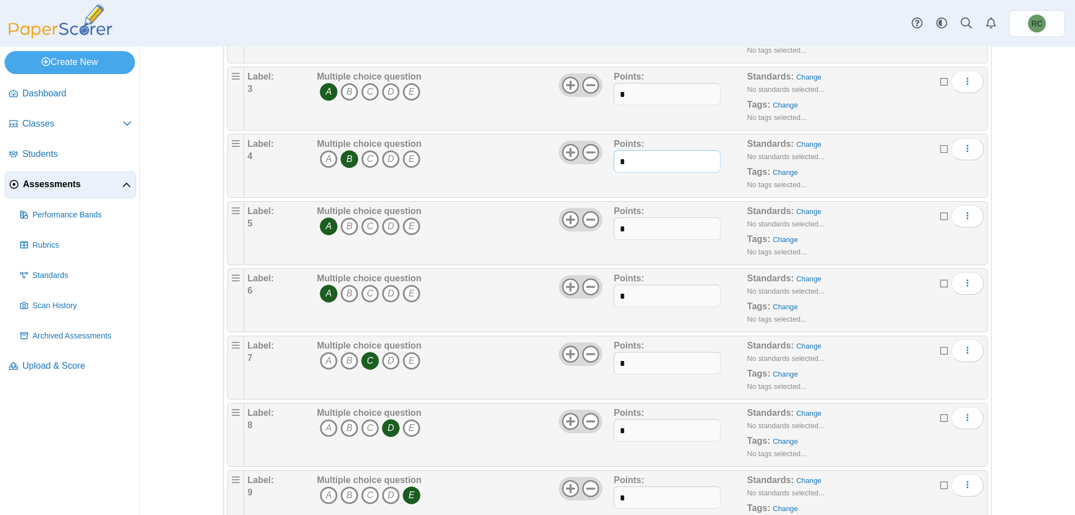
drag, startPoint x: 622, startPoint y: 163, endPoint x: 615, endPoint y: 160, distance: 7.5
click at [615, 160] on input "*" at bounding box center [667, 161] width 106 height 22
type input "*"
drag, startPoint x: 624, startPoint y: 95, endPoint x: 613, endPoint y: 94, distance: 11.3
click at [614, 94] on input "*" at bounding box center [667, 94] width 106 height 22
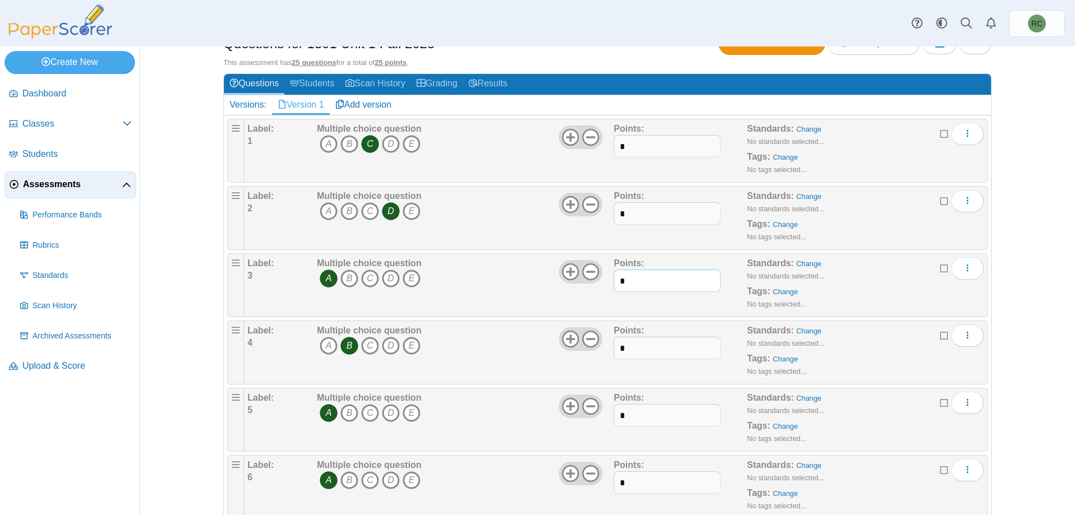
scroll to position [0, 0]
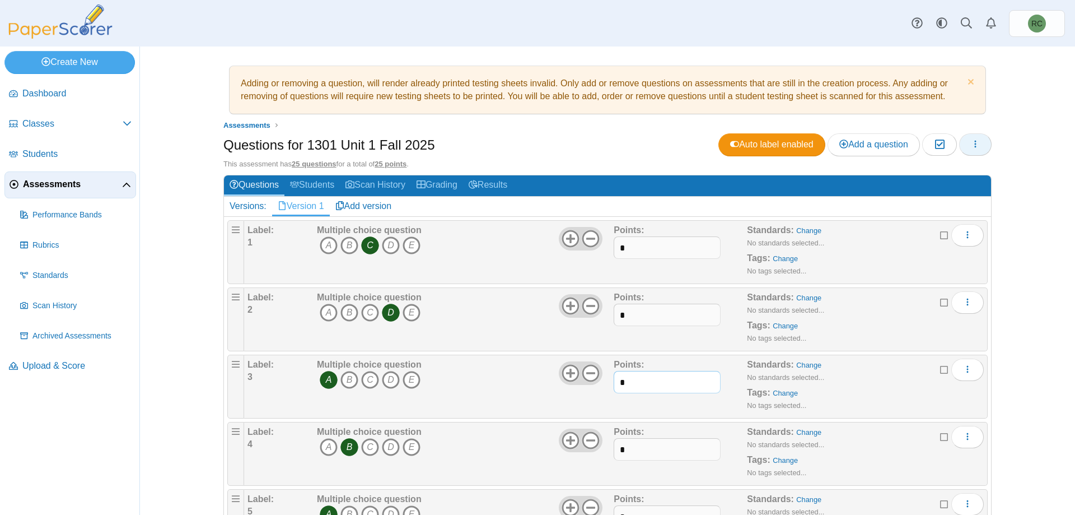
type input "*"
click at [971, 141] on icon "button" at bounding box center [975, 143] width 9 height 9
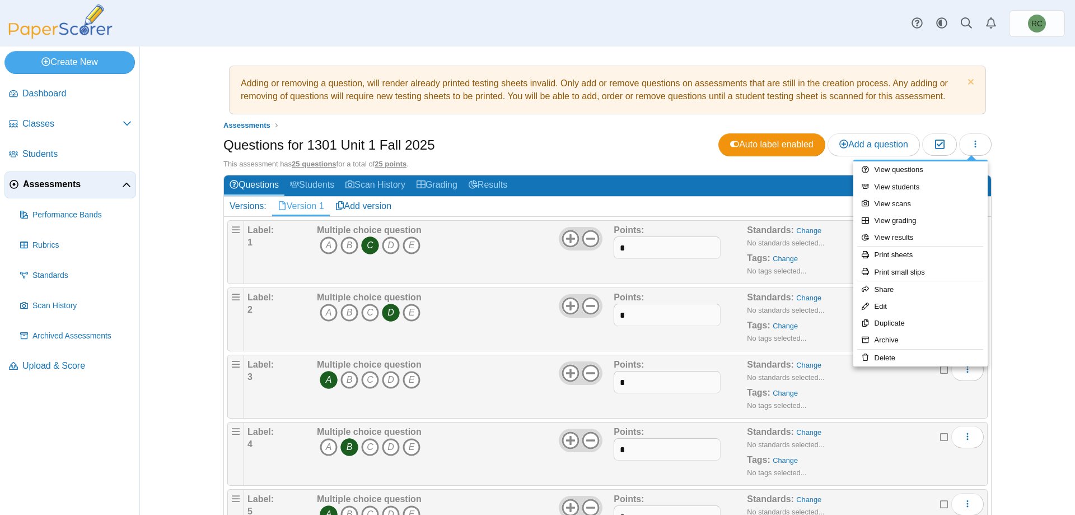
click at [997, 143] on div "Adding or removing a question, will render already printed testing sheets inval…" at bounding box center [608, 280] width 840 height 468
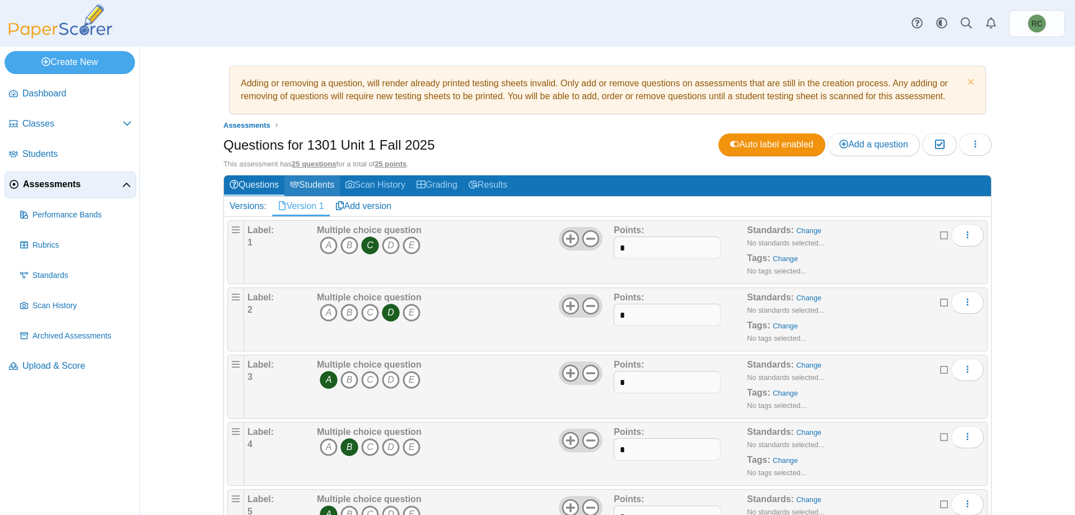
click at [296, 181] on icon at bounding box center [294, 184] width 9 height 9
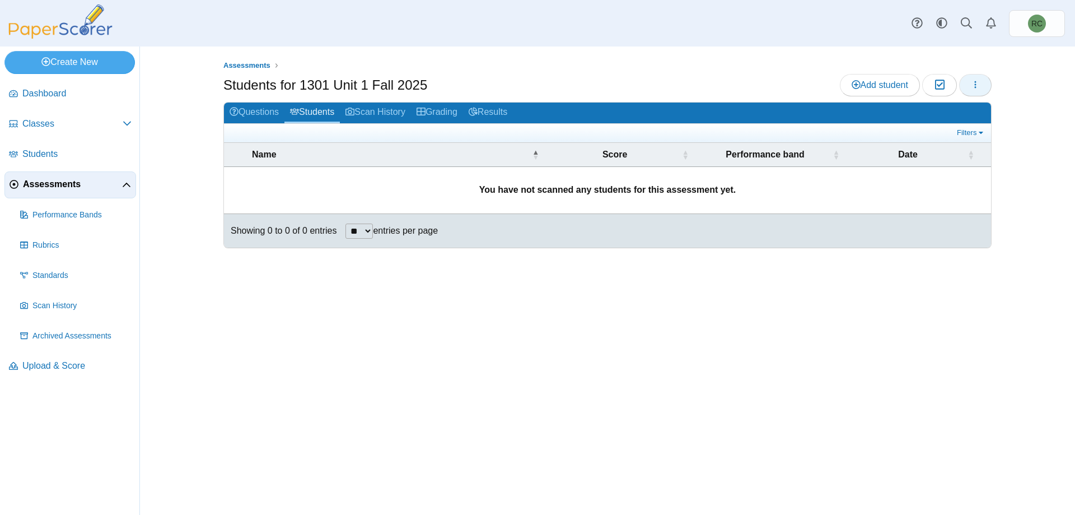
click at [981, 85] on button "button" at bounding box center [975, 85] width 32 height 22
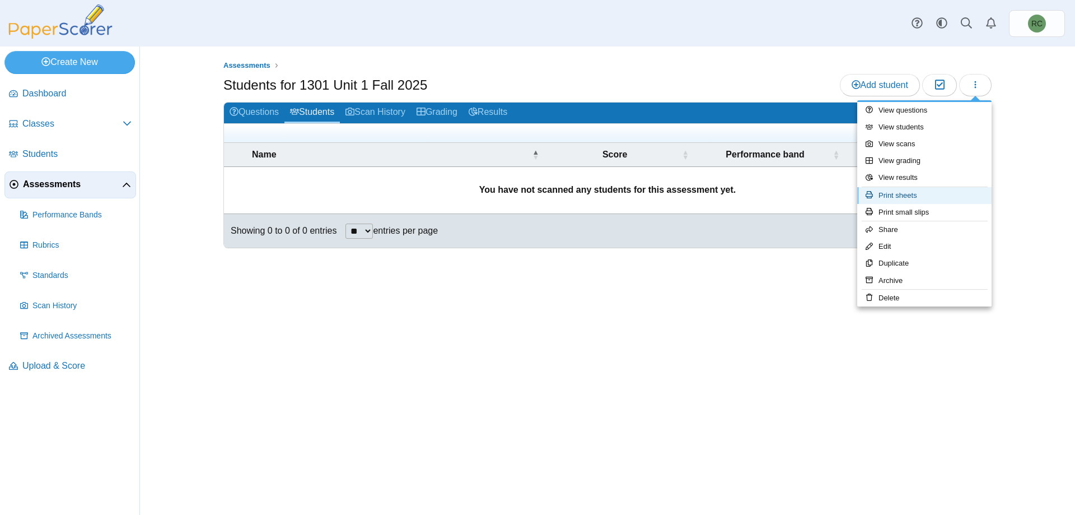
click at [908, 194] on link "Print sheets" at bounding box center [924, 195] width 134 height 17
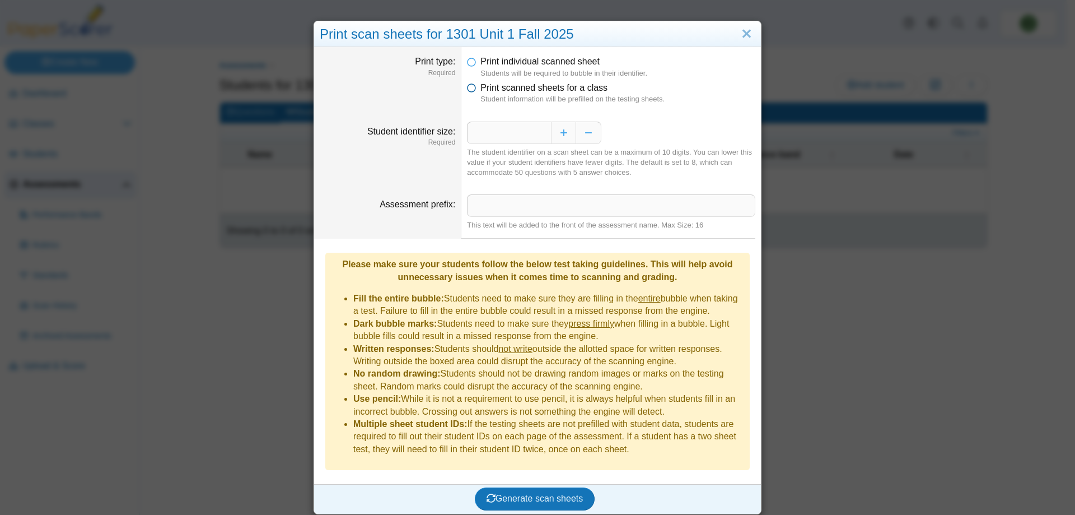
click at [467, 90] on icon at bounding box center [471, 86] width 9 height 8
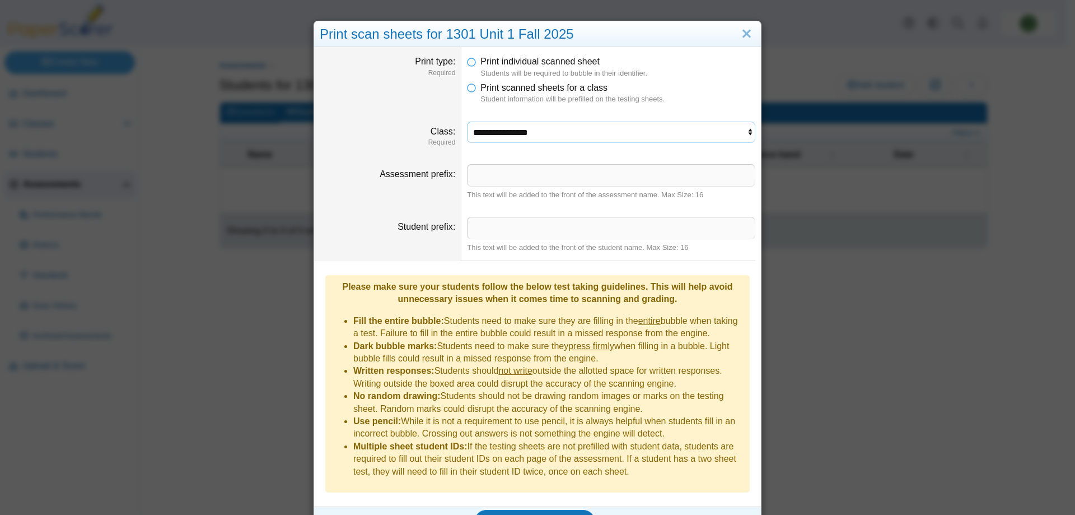
click at [528, 133] on select "**********" at bounding box center [611, 132] width 288 height 21
select select "**********"
click at [467, 122] on select "**********" at bounding box center [611, 132] width 288 height 21
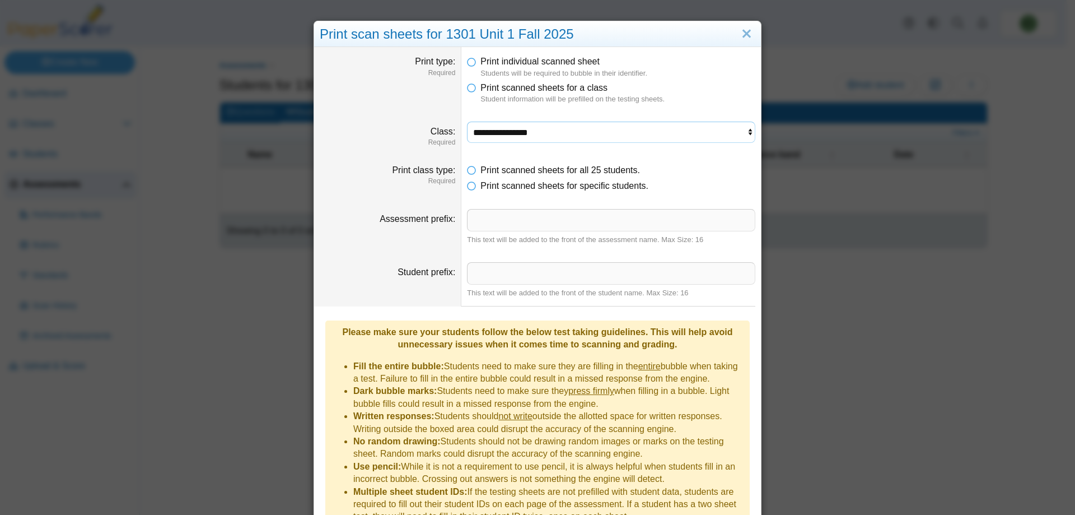
scroll to position [54, 0]
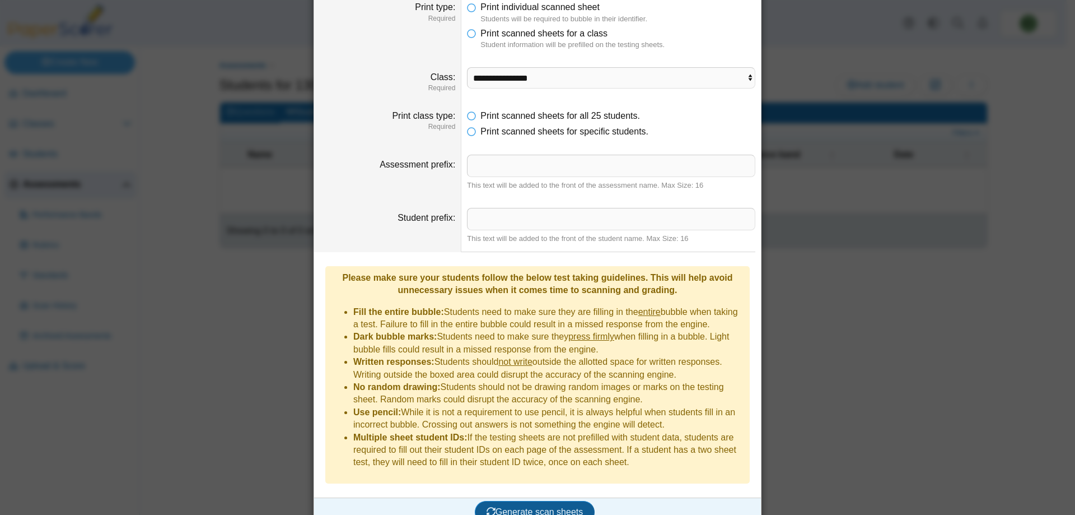
click at [525, 507] on span "Generate scan sheets" at bounding box center [535, 512] width 97 height 10
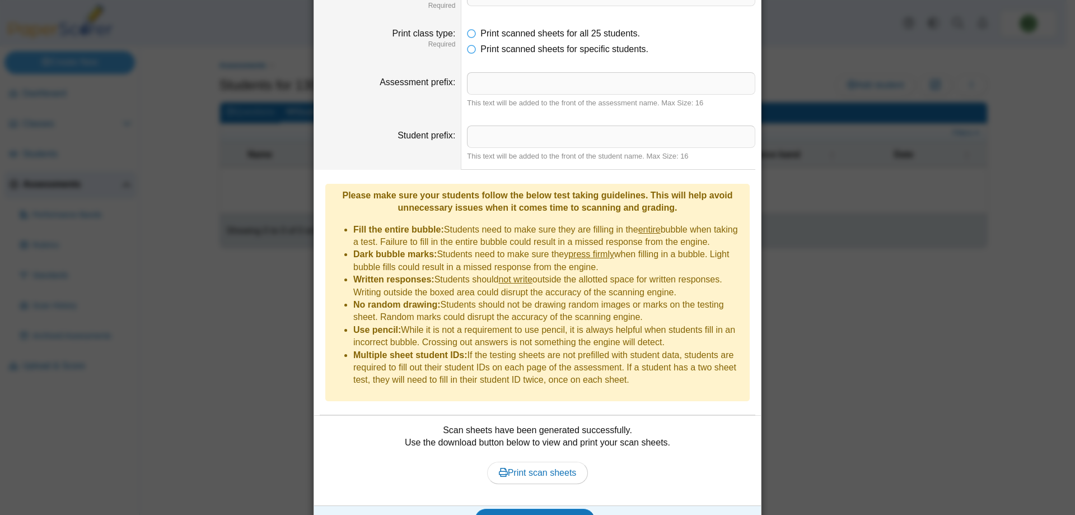
scroll to position [144, 0]
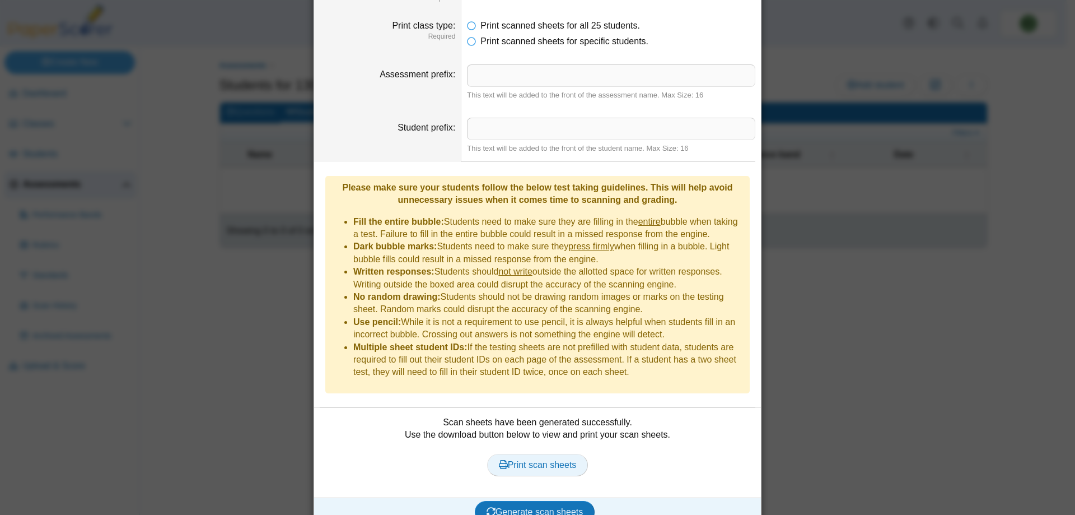
click at [539, 460] on span "Print scan sheets" at bounding box center [538, 465] width 78 height 10
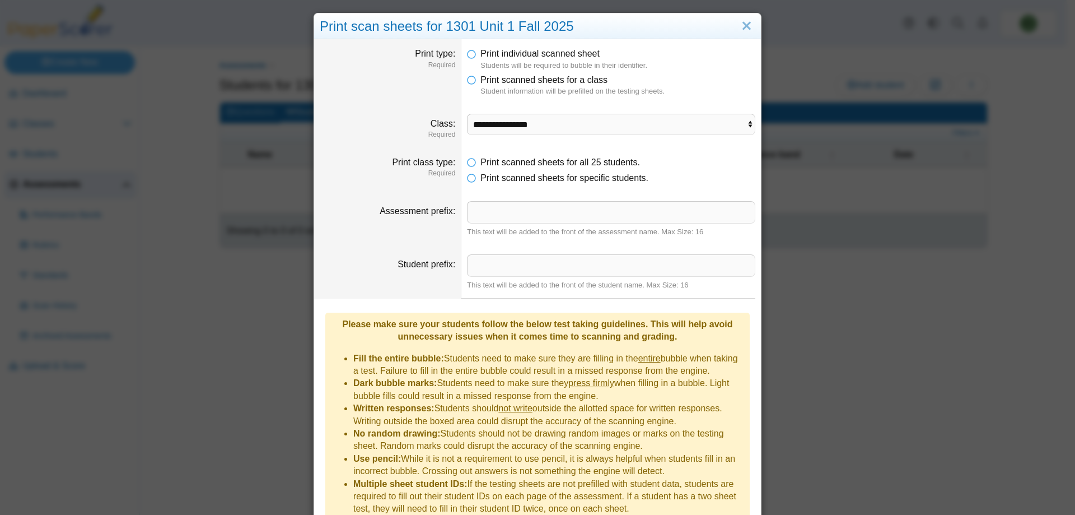
scroll to position [0, 0]
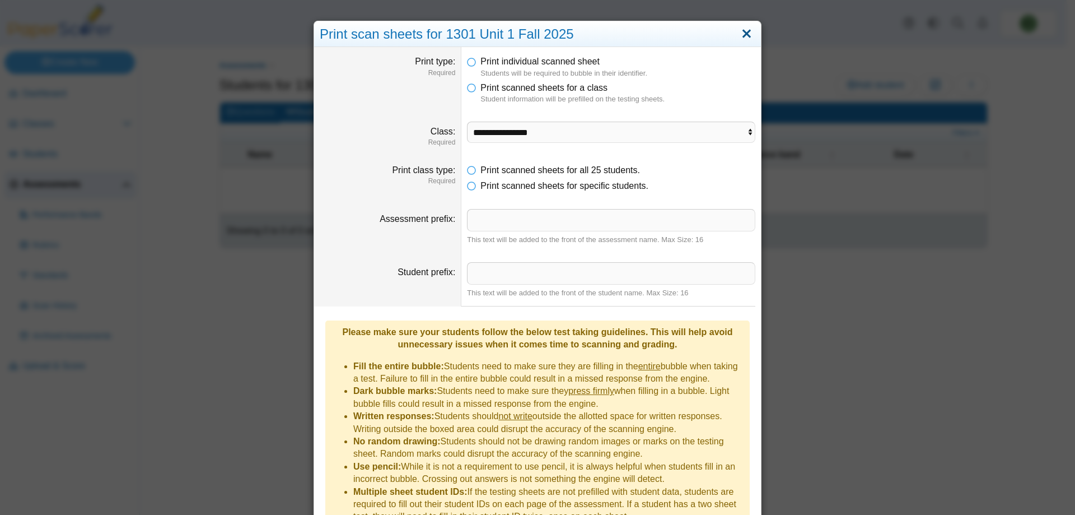
click at [743, 32] on link "Close" at bounding box center [746, 34] width 17 height 19
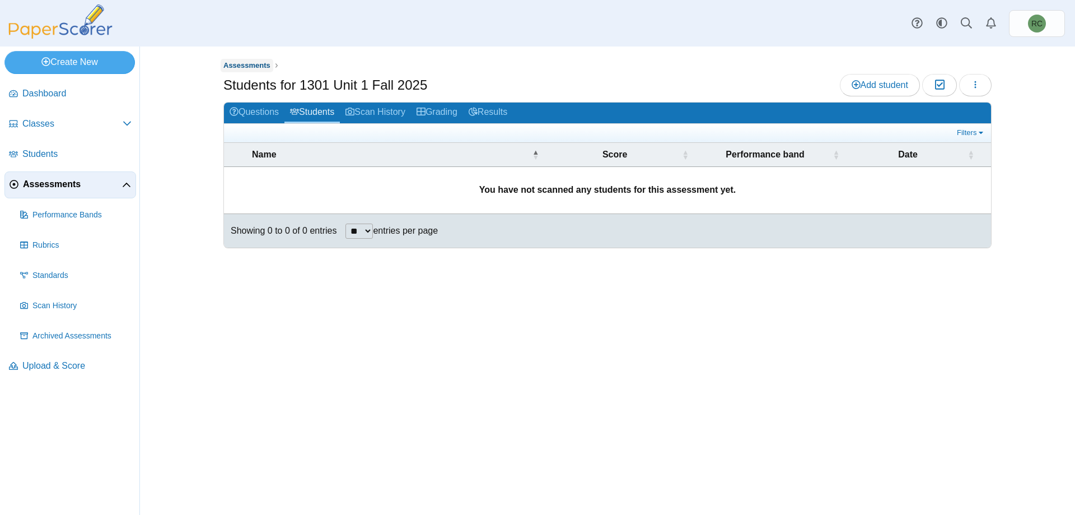
click at [249, 68] on span "Assessments" at bounding box center [246, 65] width 47 height 8
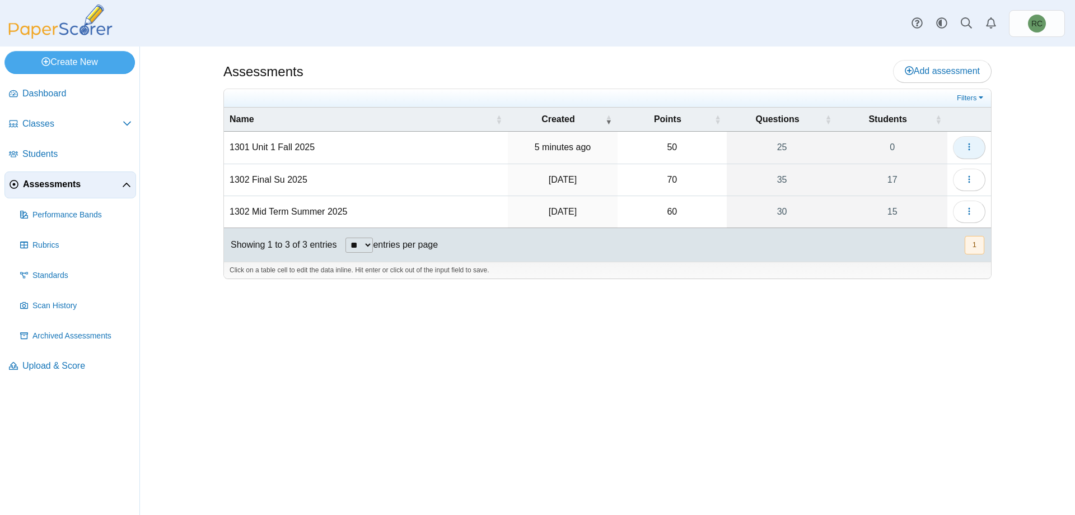
click at [968, 145] on icon "button" at bounding box center [969, 146] width 9 height 9
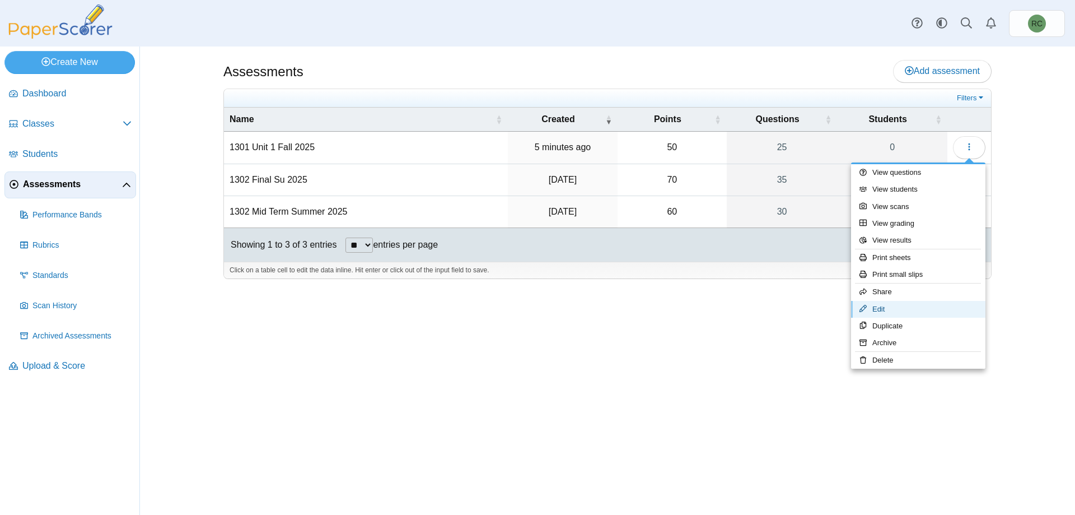
click at [882, 309] on link "Edit" at bounding box center [918, 309] width 134 height 17
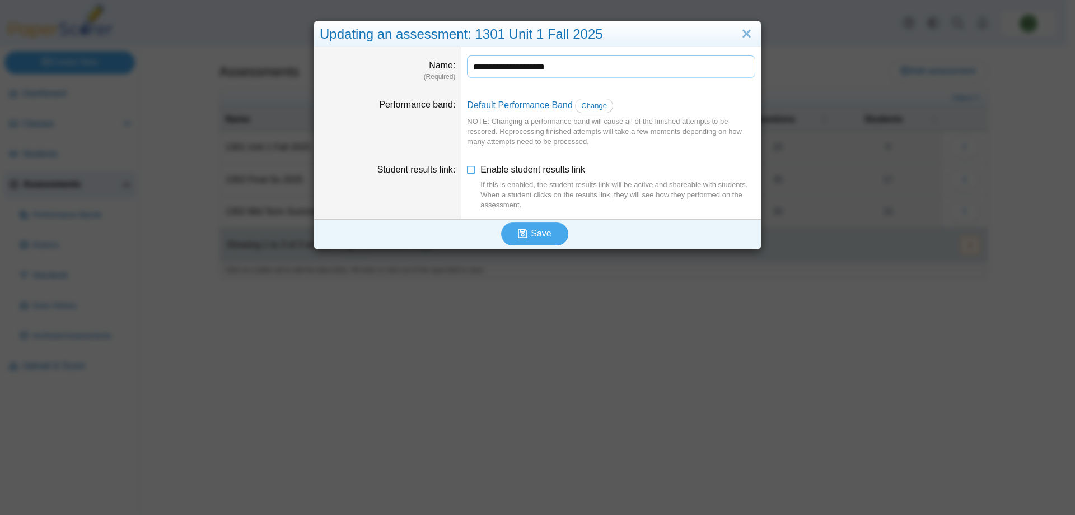
click at [487, 69] on input "**********" at bounding box center [611, 66] width 288 height 22
type input "**********"
click at [531, 234] on span "Save" at bounding box center [541, 234] width 20 height 10
